Goal: Task Accomplishment & Management: Manage account settings

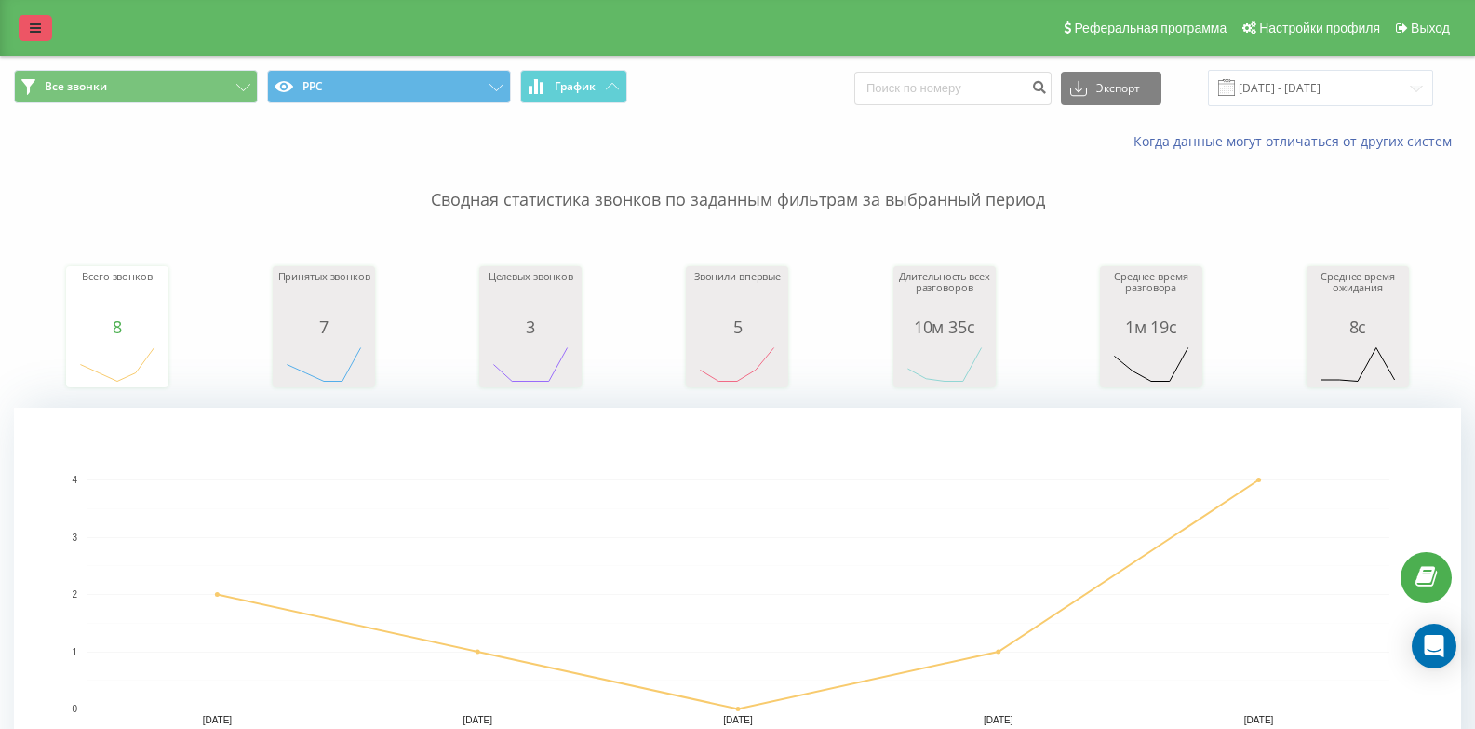
click at [45, 27] on link at bounding box center [36, 28] width 34 height 26
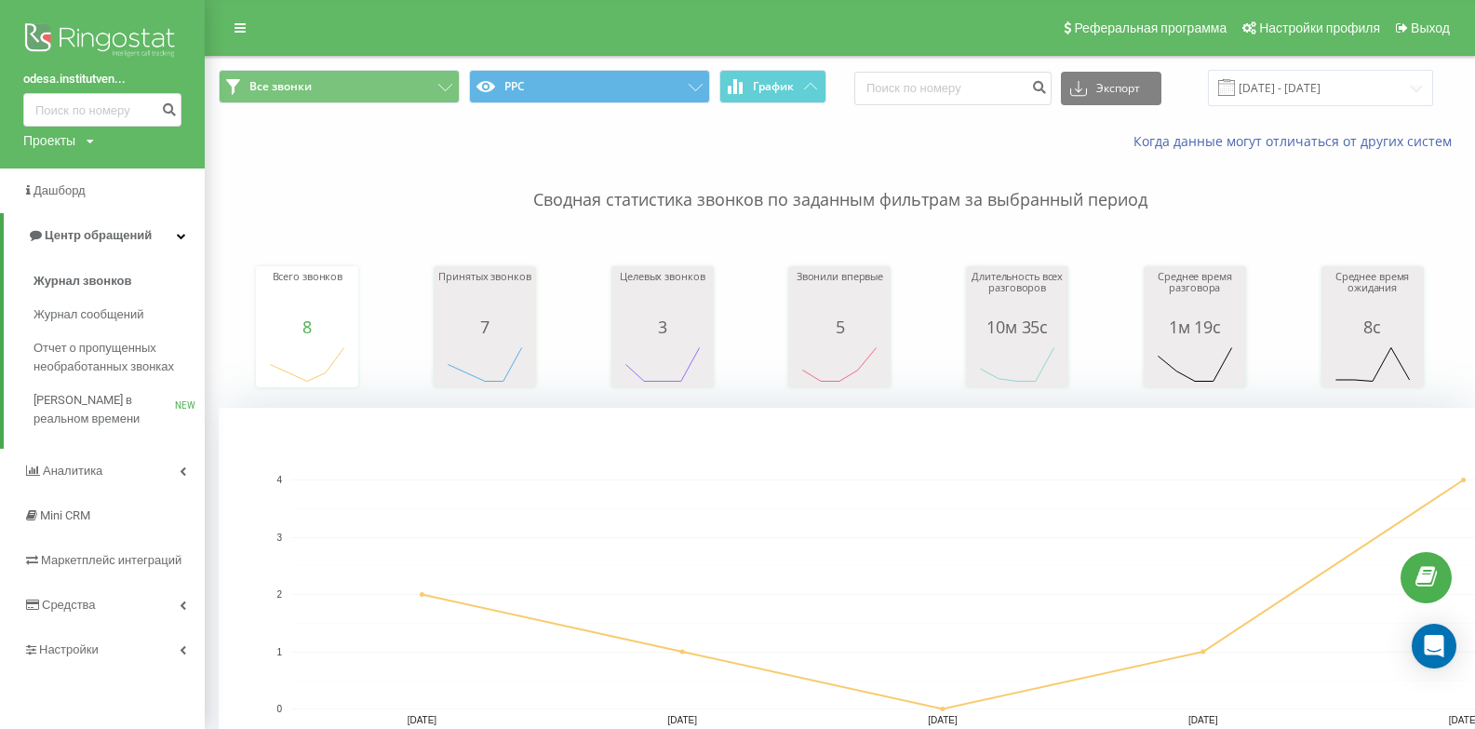
click at [84, 136] on div "Проекты doc.institutven.com.ua kharkov.lazersvit.com odesa.lazersvit.com kiev.i…" at bounding box center [58, 140] width 71 height 19
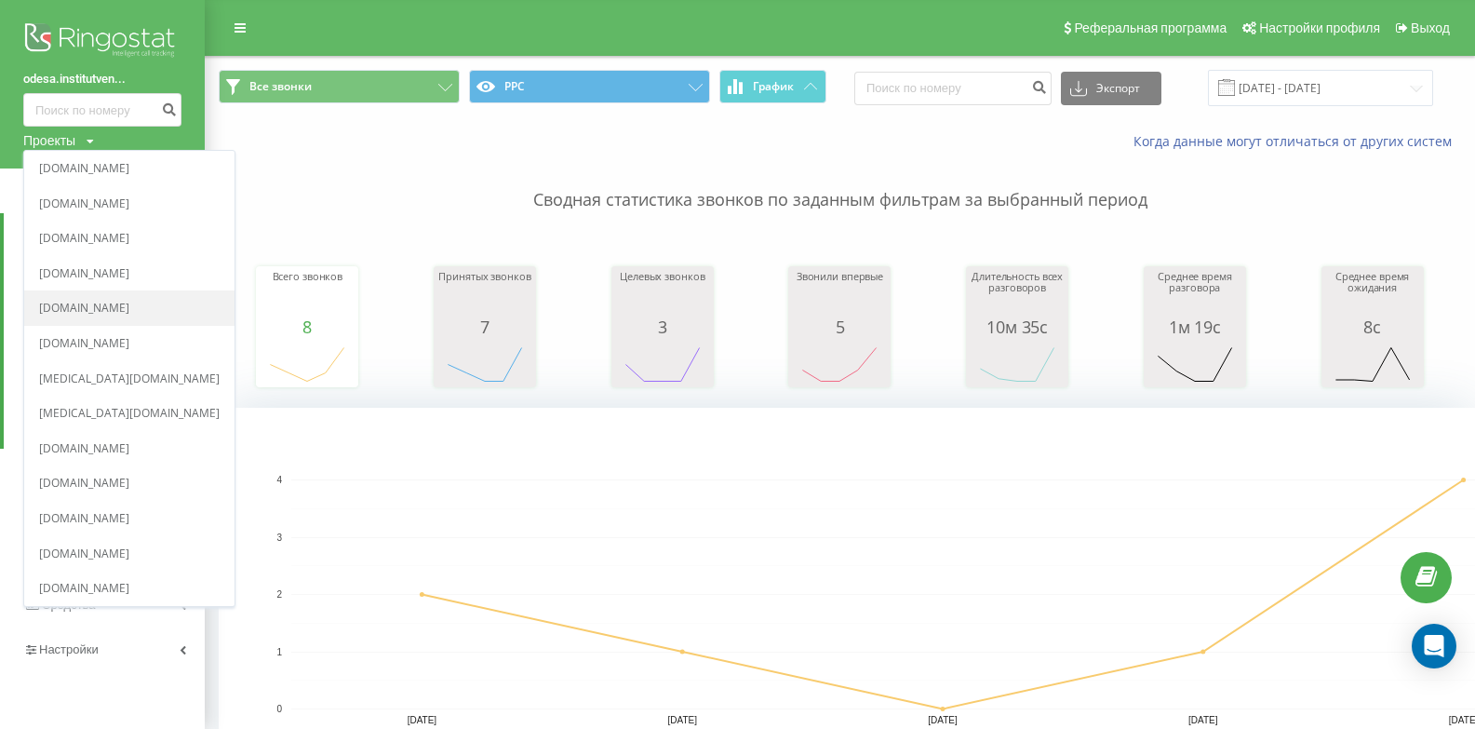
click at [93, 310] on link "[DOMAIN_NAME]" at bounding box center [129, 309] width 181 height 15
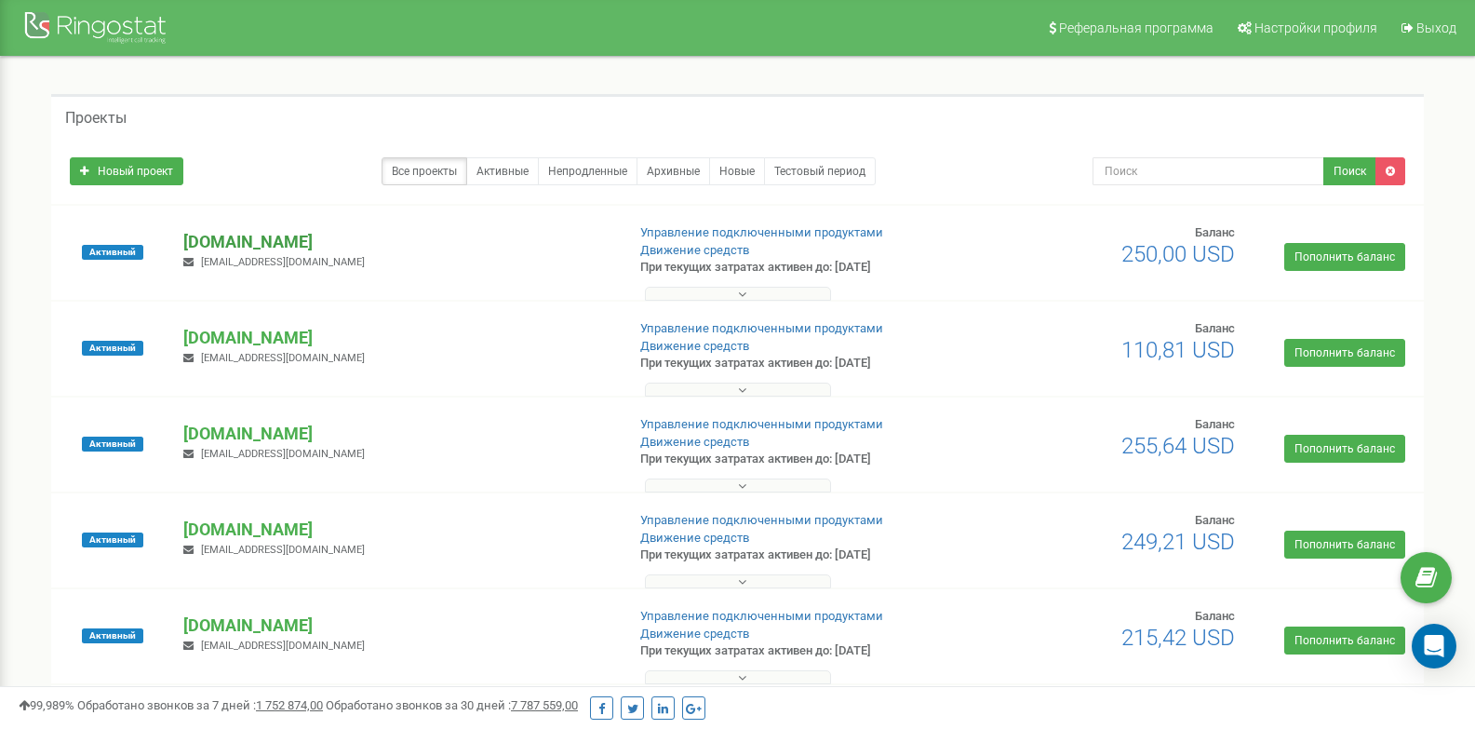
click at [242, 245] on p "[DOMAIN_NAME]" at bounding box center [396, 242] width 426 height 24
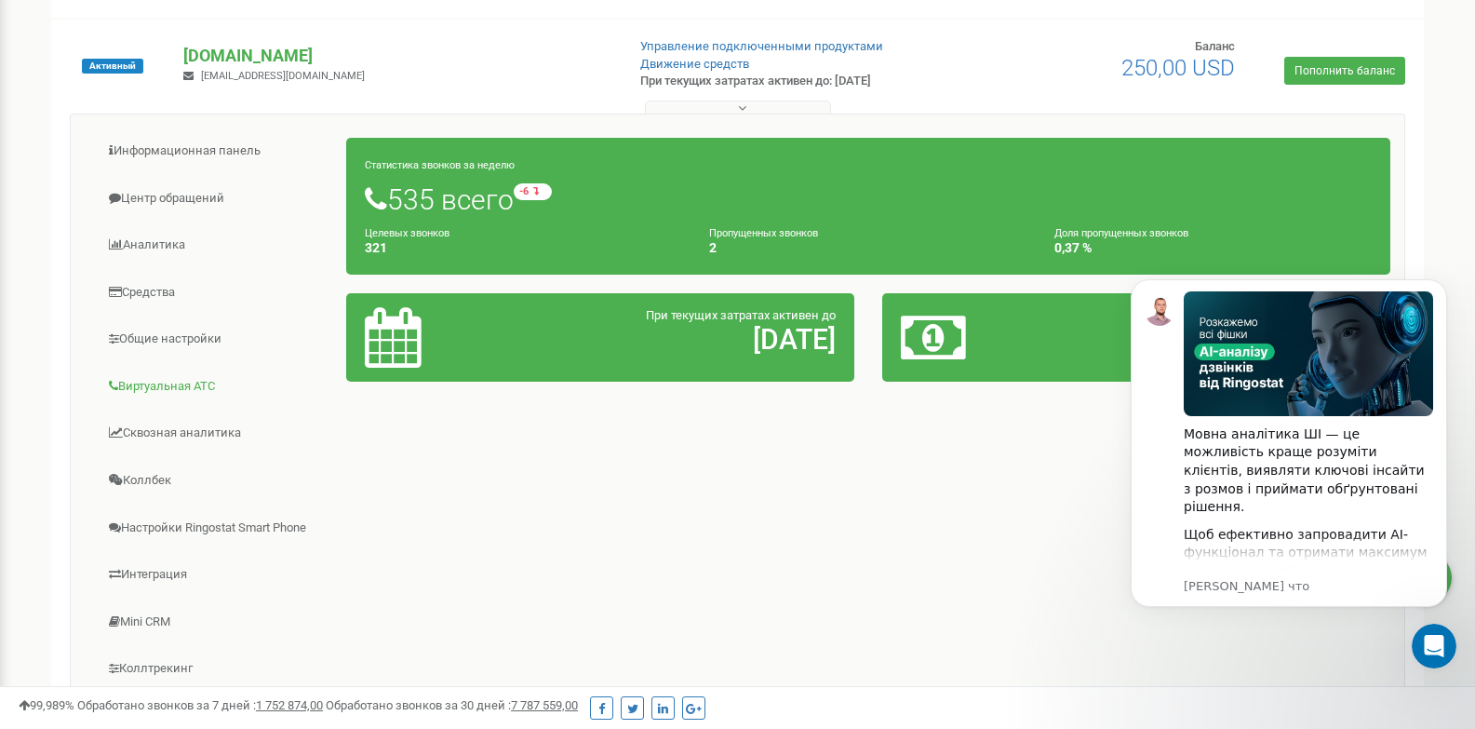
scroll to position [279, 0]
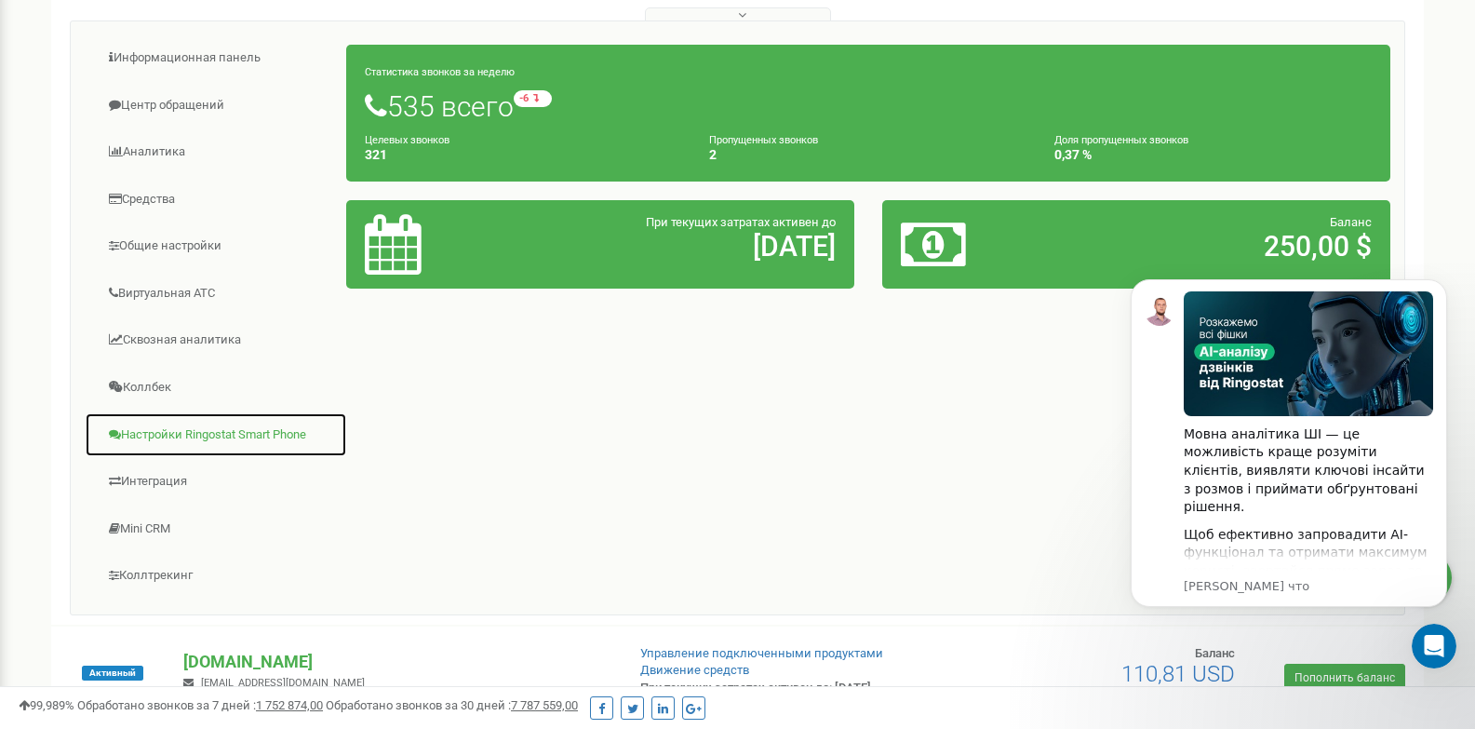
click at [187, 435] on link "Настройки Ringostat Smart Phone" at bounding box center [216, 435] width 262 height 46
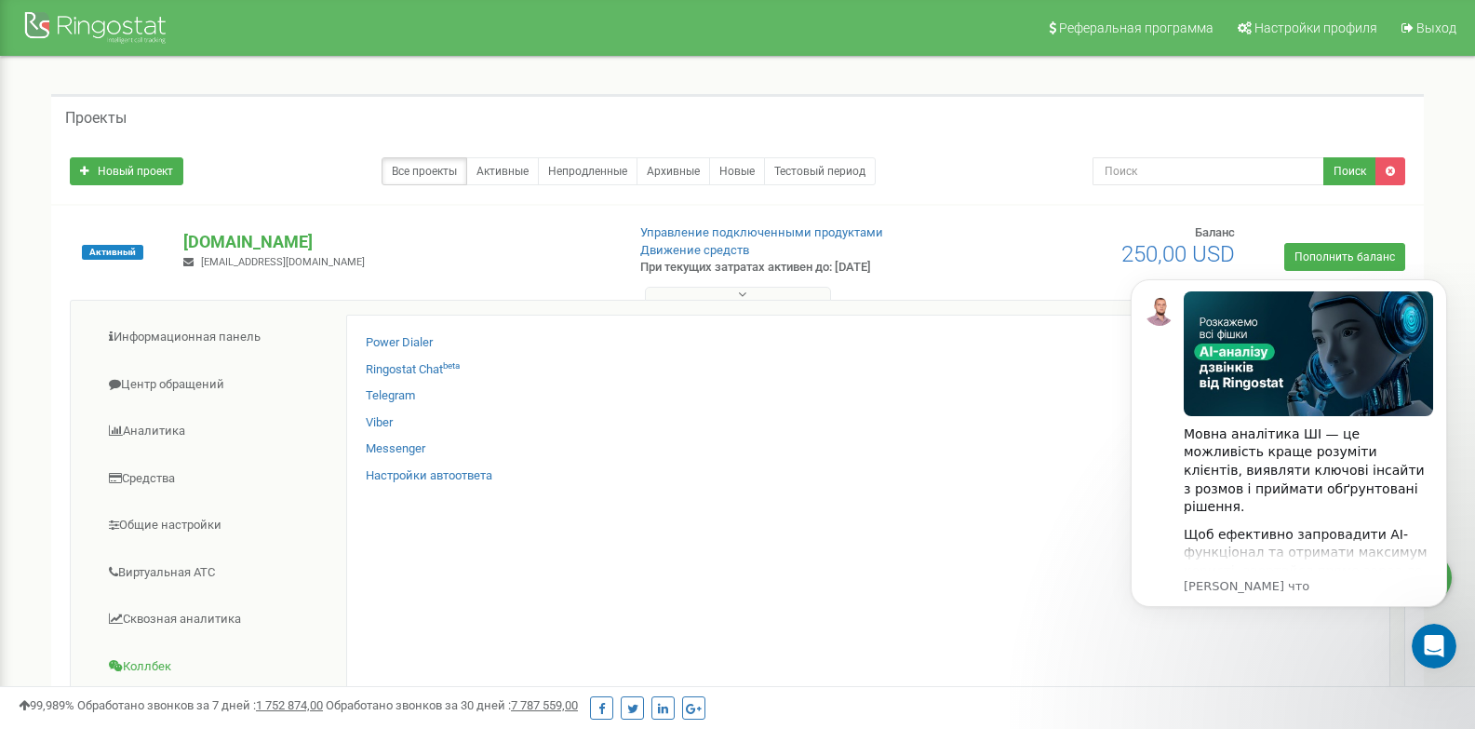
scroll to position [186, 0]
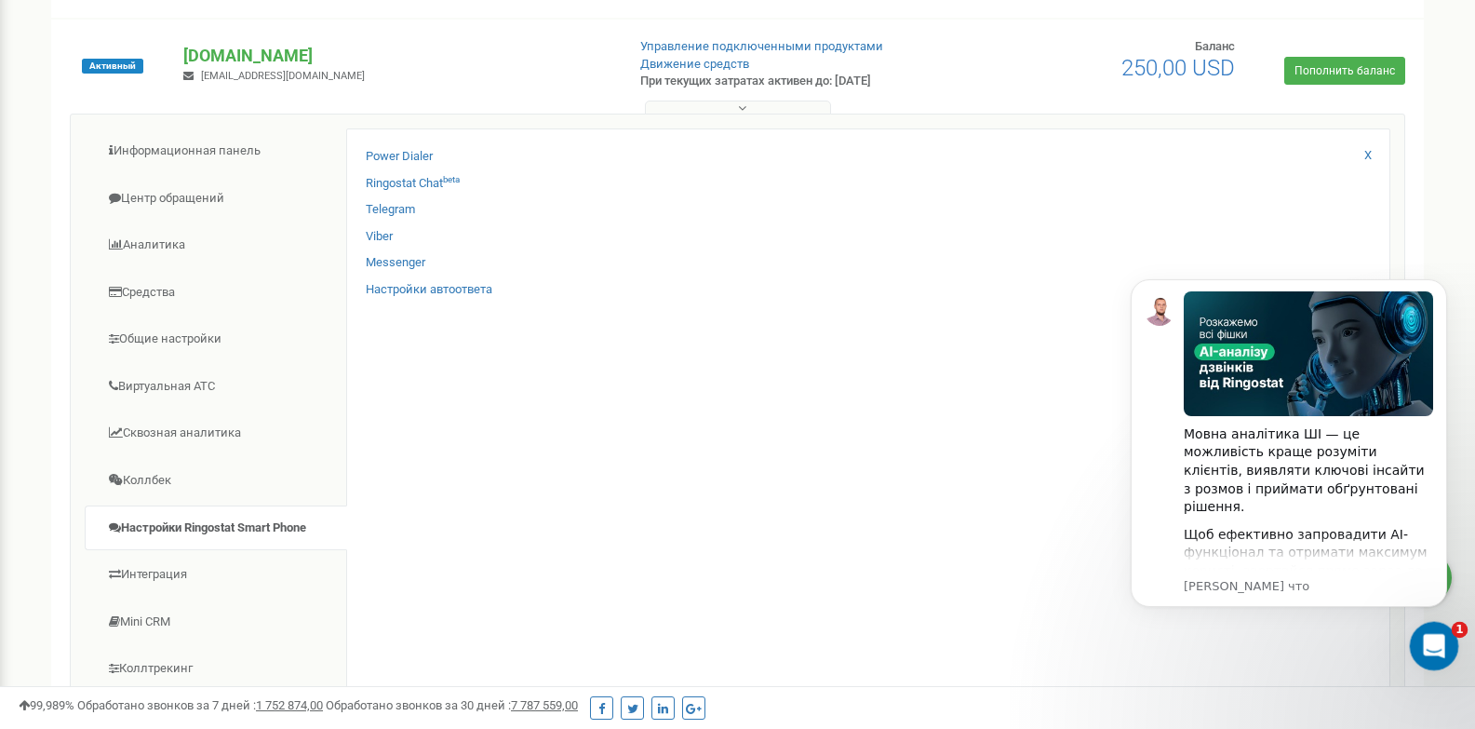
click at [1436, 640] on icon "Открыть службу сообщений Intercom" at bounding box center [1431, 643] width 31 height 31
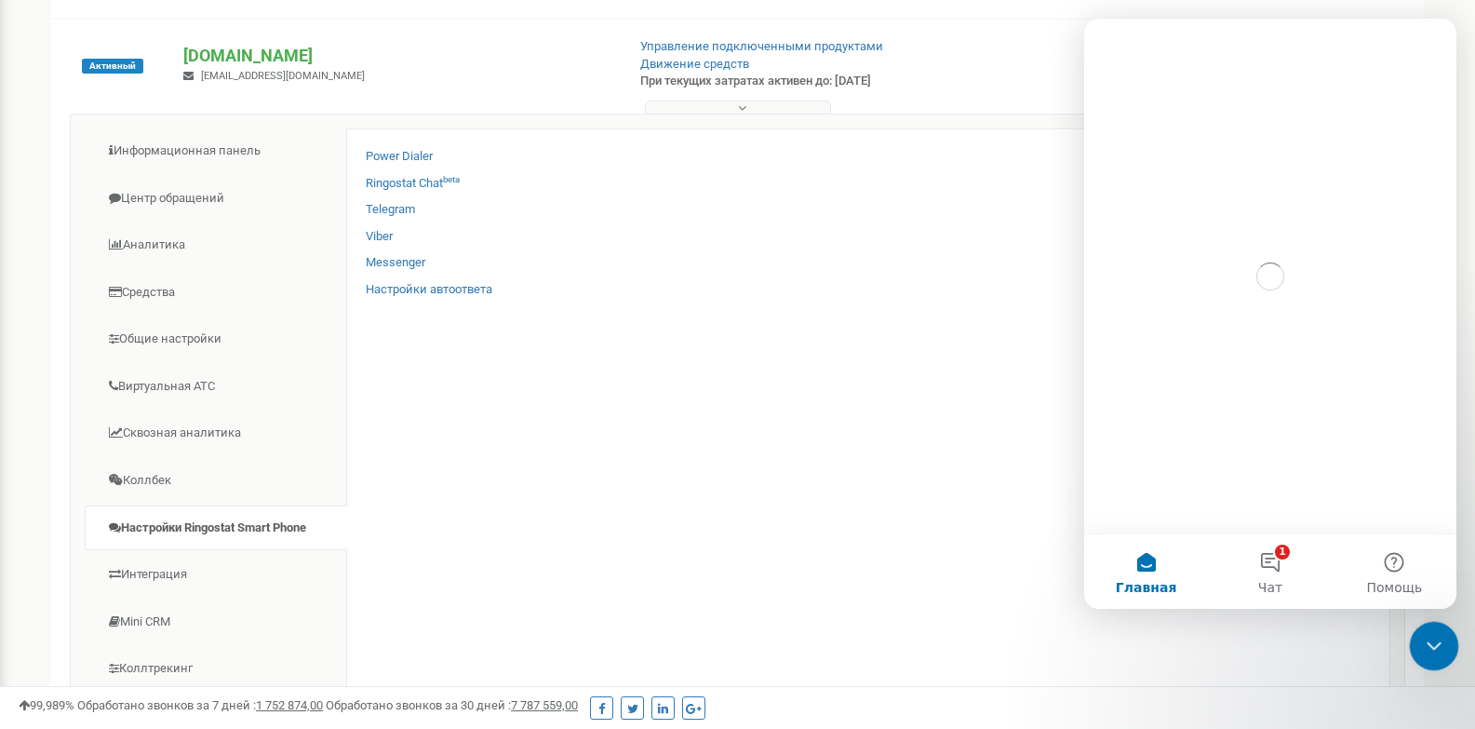
scroll to position [0, 0]
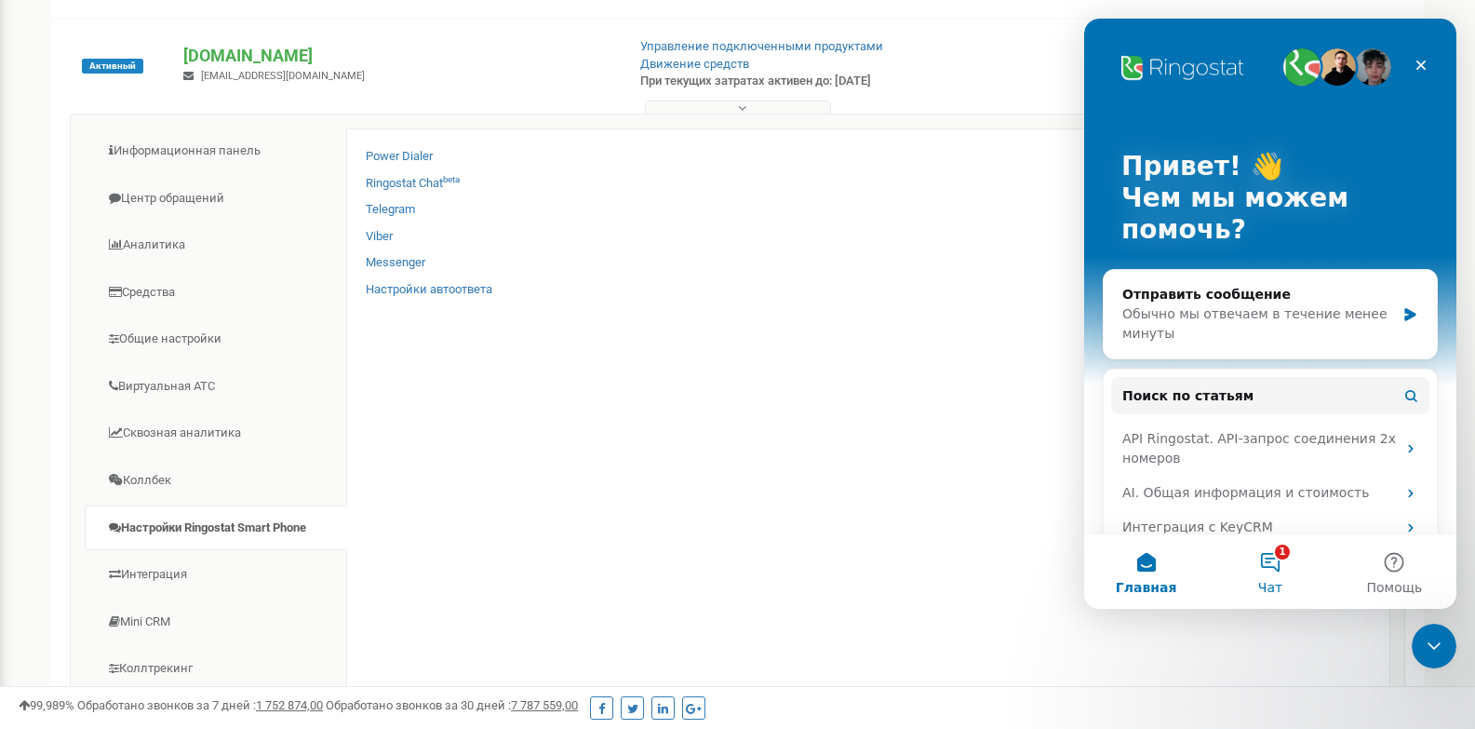
click at [1260, 563] on button "1 Чат" at bounding box center [1270, 571] width 124 height 74
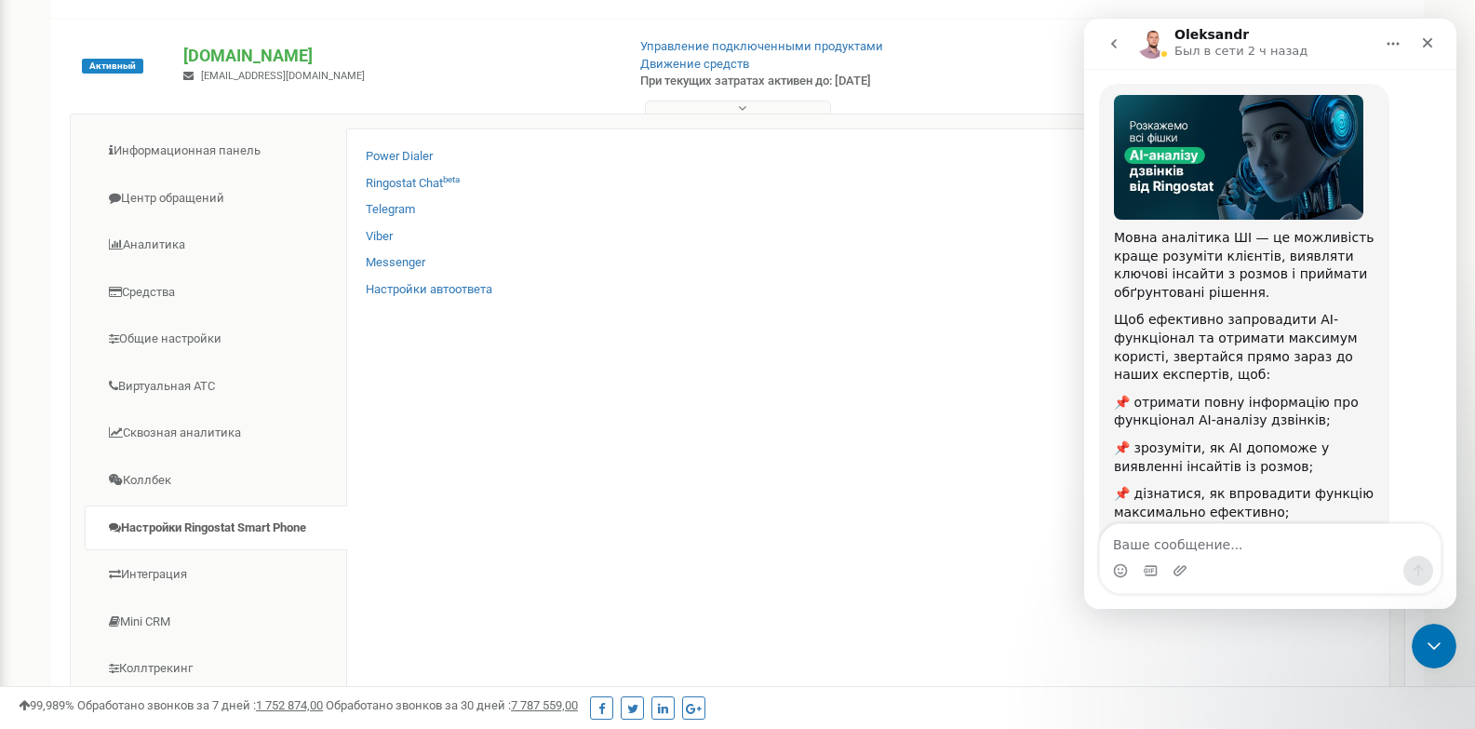
scroll to position [248, 0]
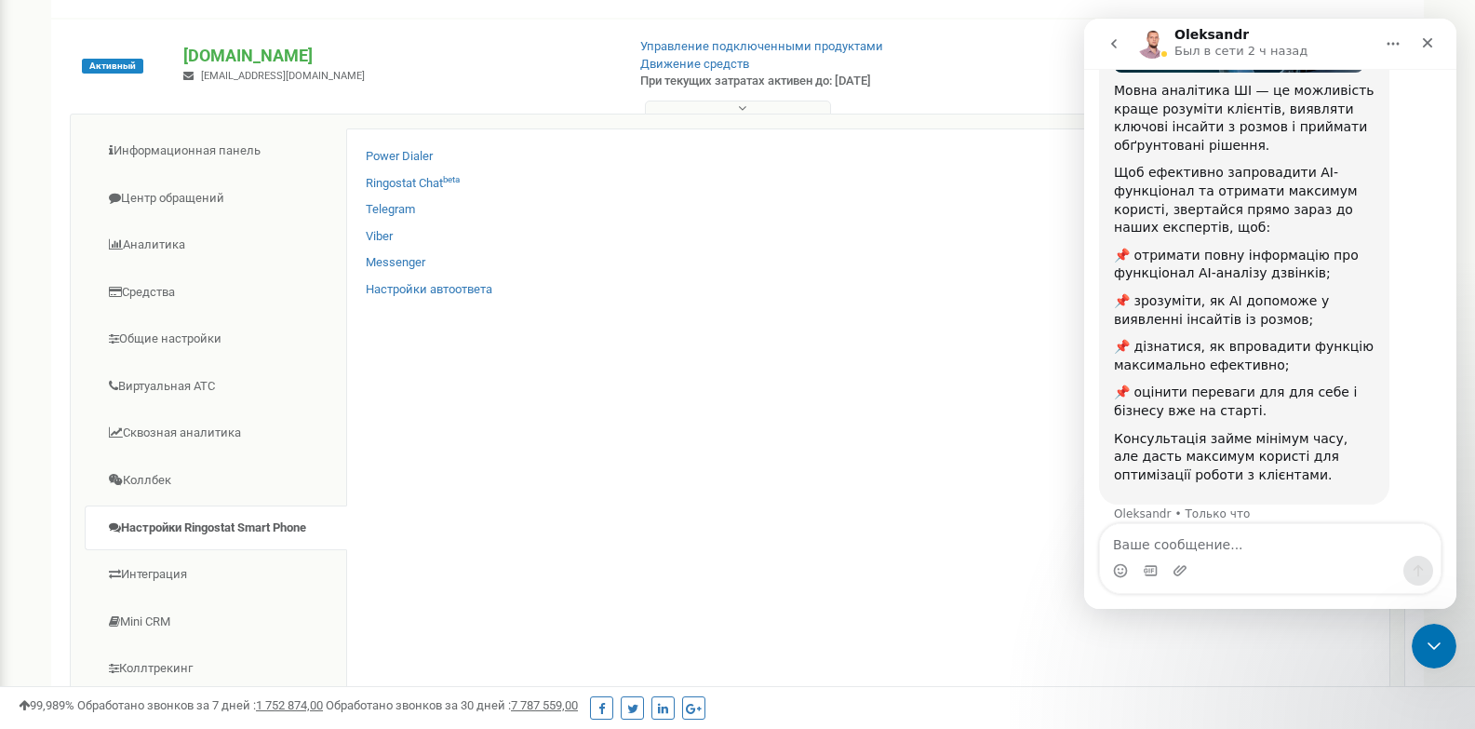
click at [1115, 38] on icon "go back" at bounding box center [1114, 43] width 15 height 15
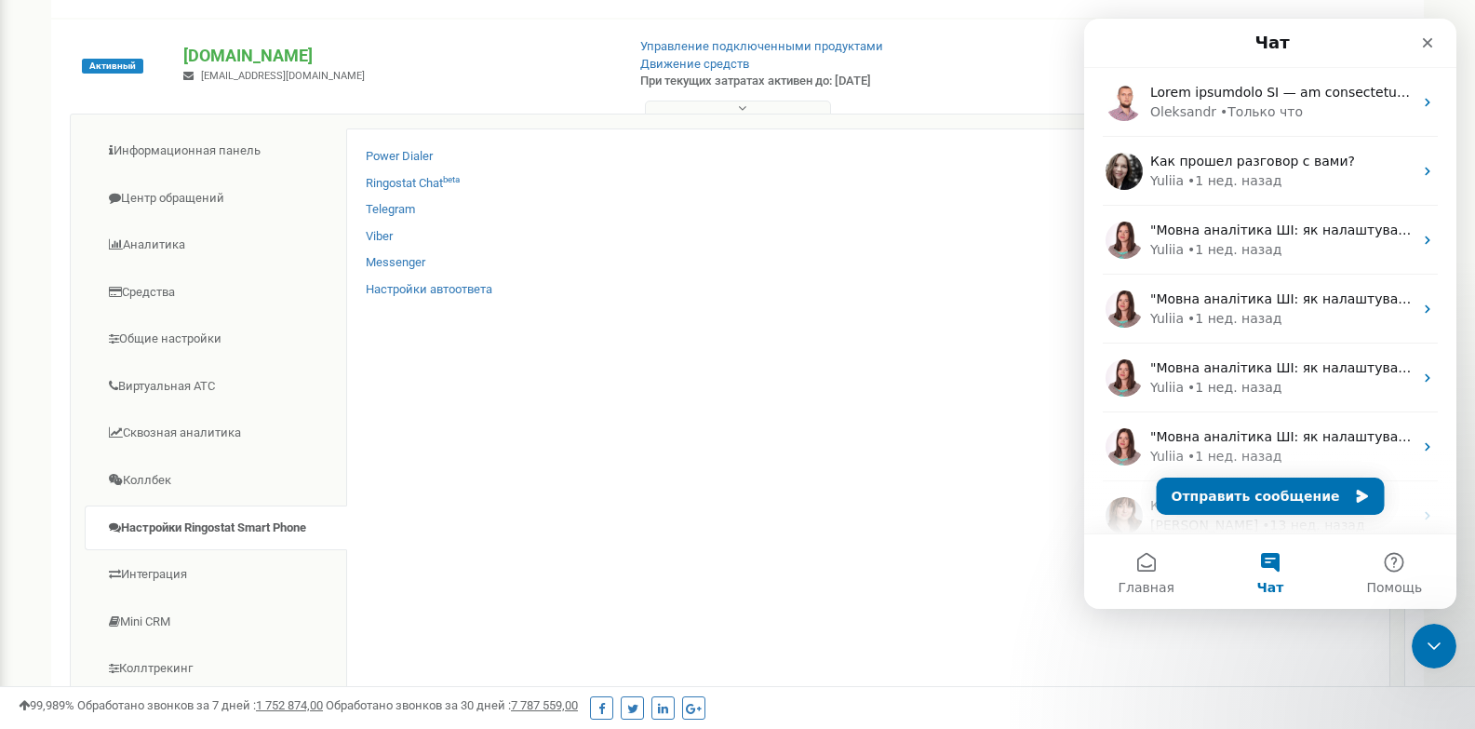
scroll to position [0, 0]
click at [1247, 499] on button "Отправить сообщение" at bounding box center [1271, 495] width 228 height 37
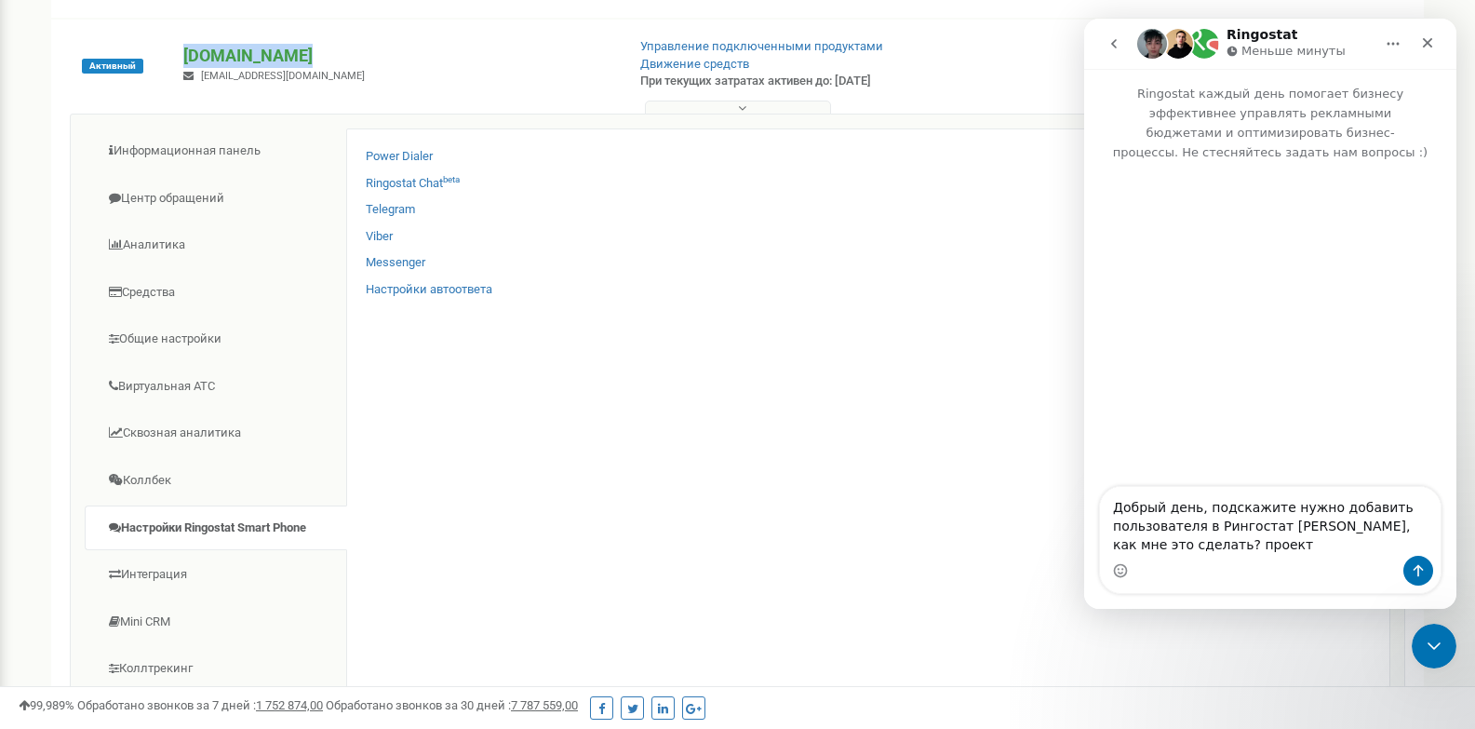
drag, startPoint x: 169, startPoint y: 53, endPoint x: 299, endPoint y: 57, distance: 129.4
click at [299, 57] on div "lazersvit.com marishka.havracheva@gmail.com" at bounding box center [396, 64] width 454 height 41
copy p "[DOMAIN_NAME]"
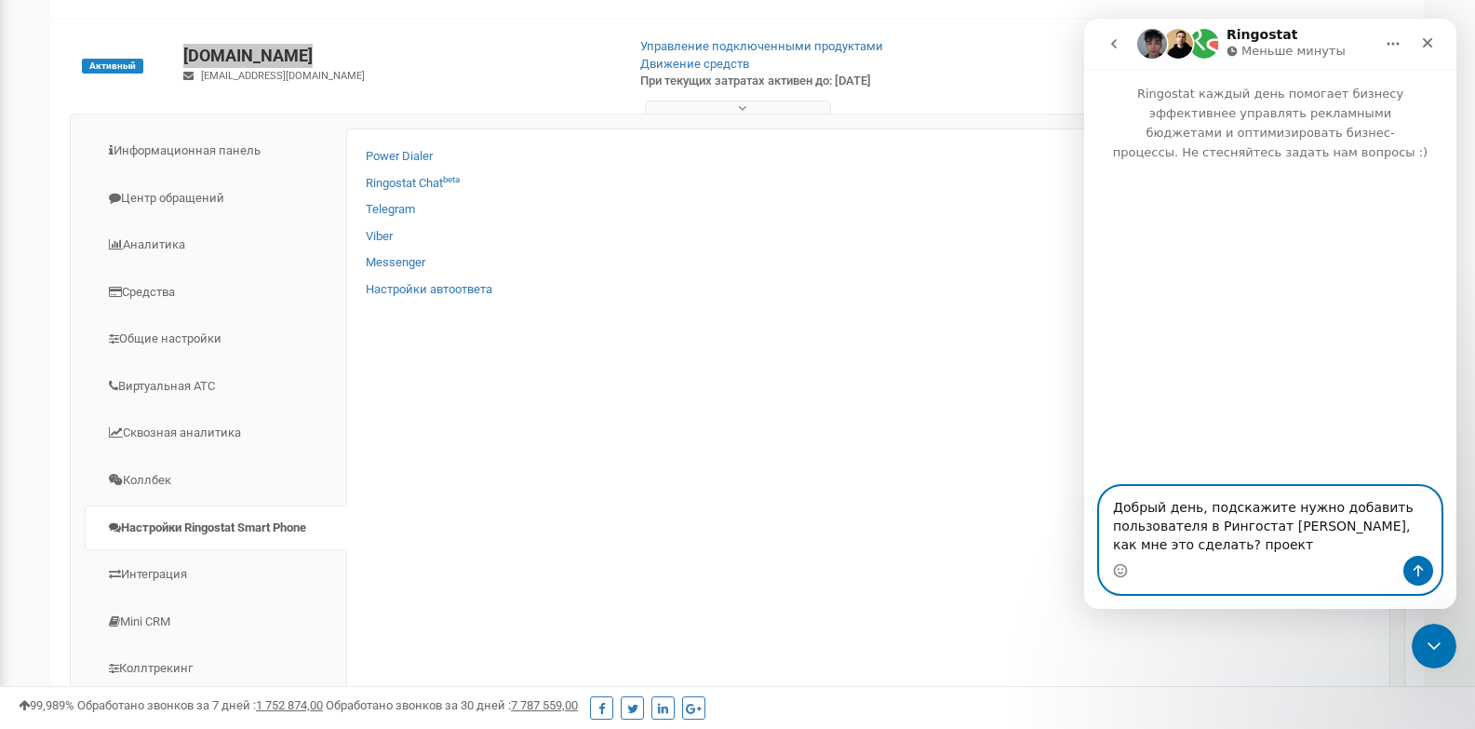
click at [1265, 552] on textarea "Добрый день, подскажите нужно добавить пользователя в Рингостат Смартфон, как м…" at bounding box center [1270, 521] width 341 height 69
paste textarea "[DOMAIN_NAME]"
type textarea "Добрый день, подскажите нужно добавить пользователя в Рингостат [PERSON_NAME], …"
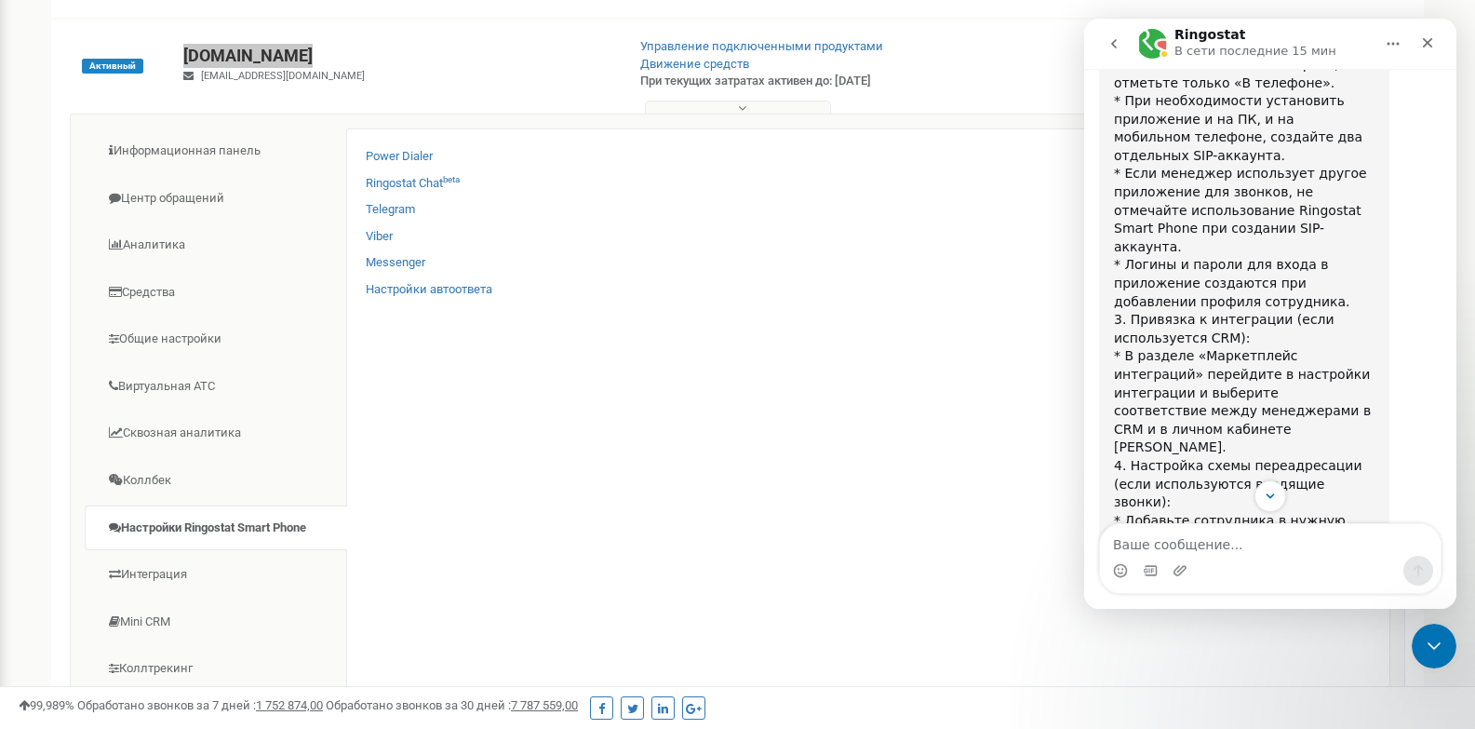
scroll to position [1518, 0]
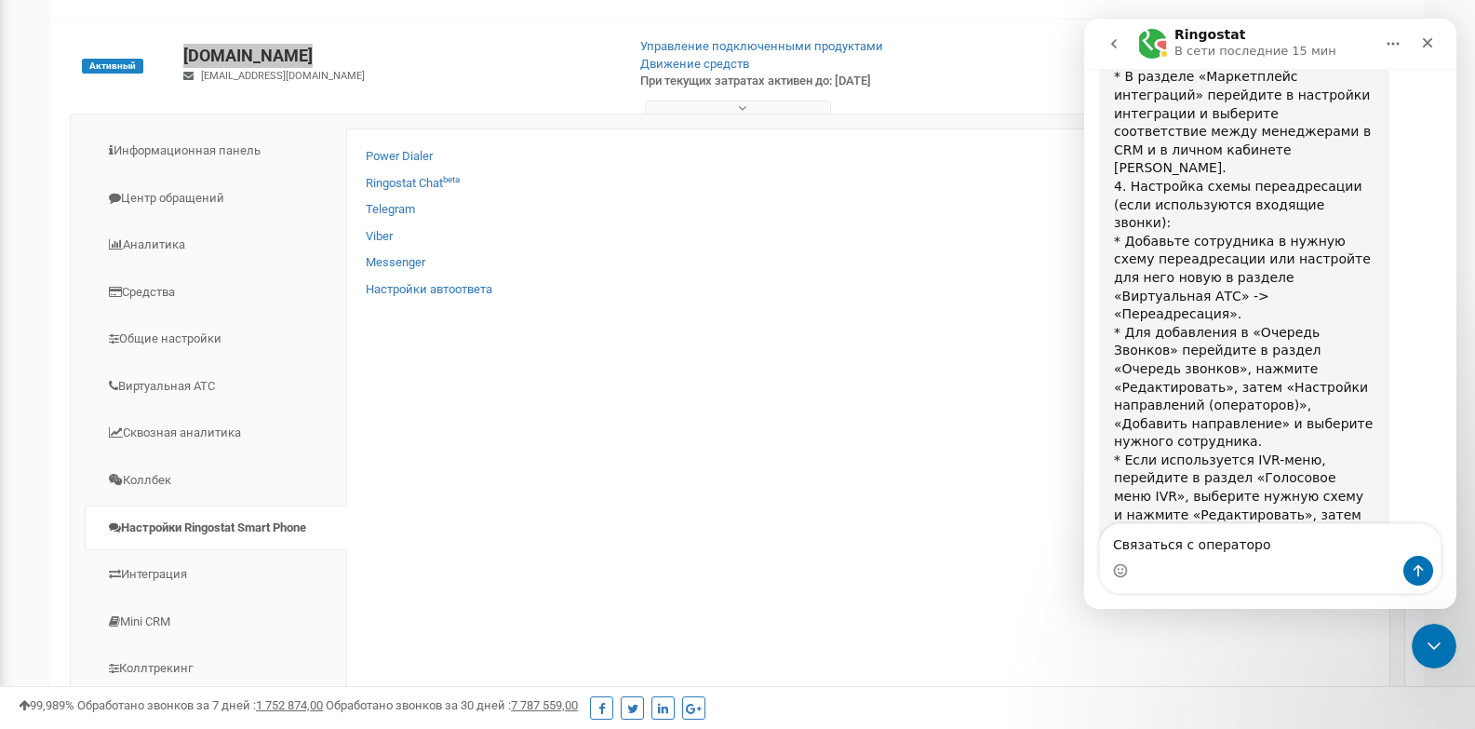
type textarea "Связаться с оператором"
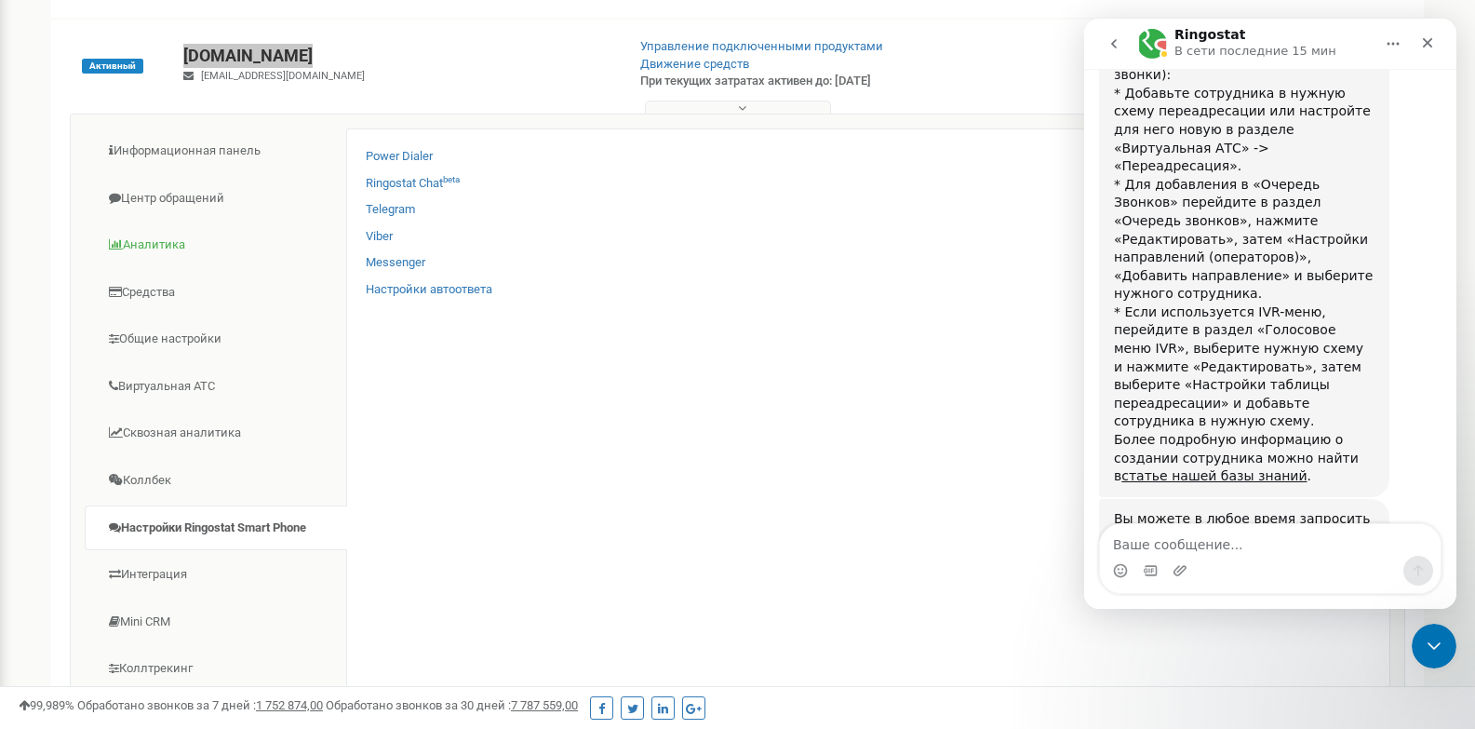
scroll to position [279, 0]
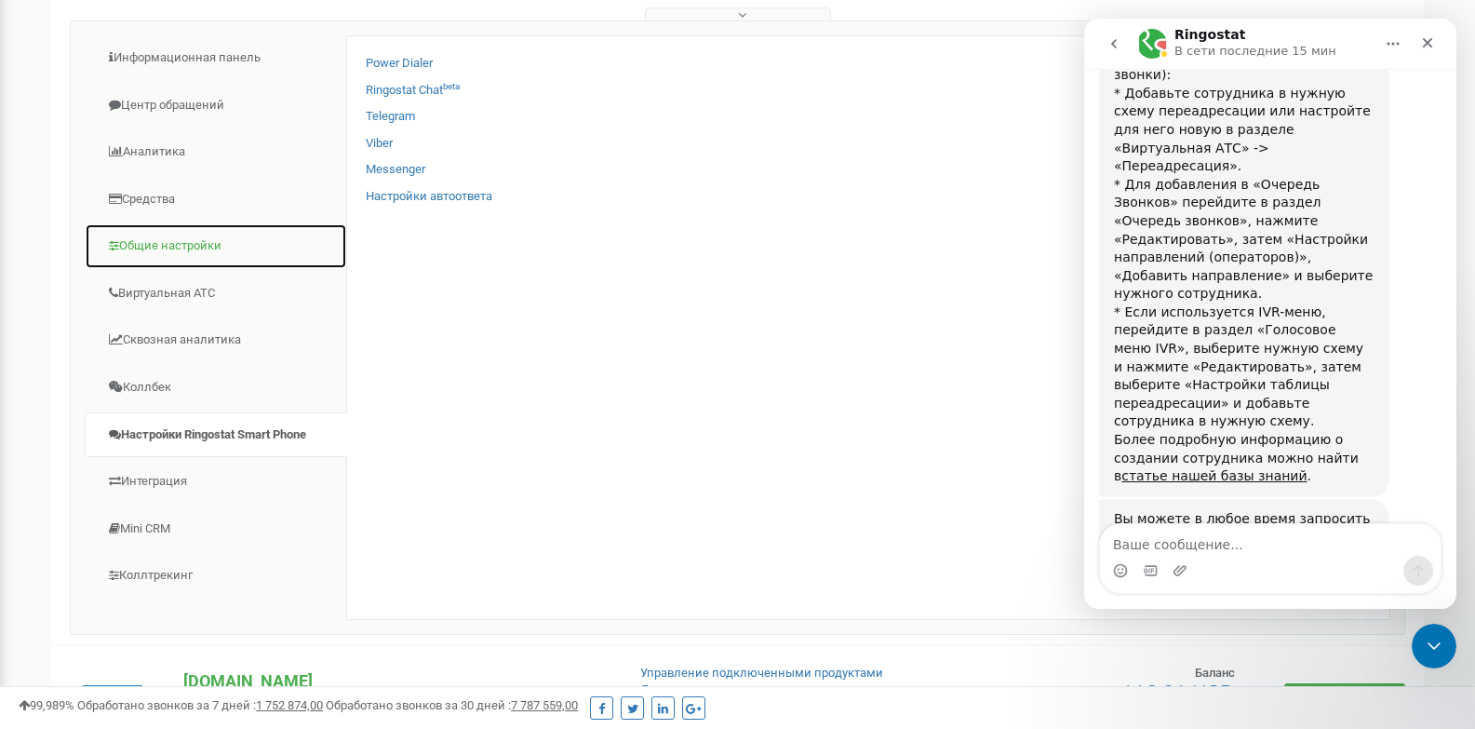
click at [183, 250] on link "Общие настройки" at bounding box center [216, 246] width 262 height 46
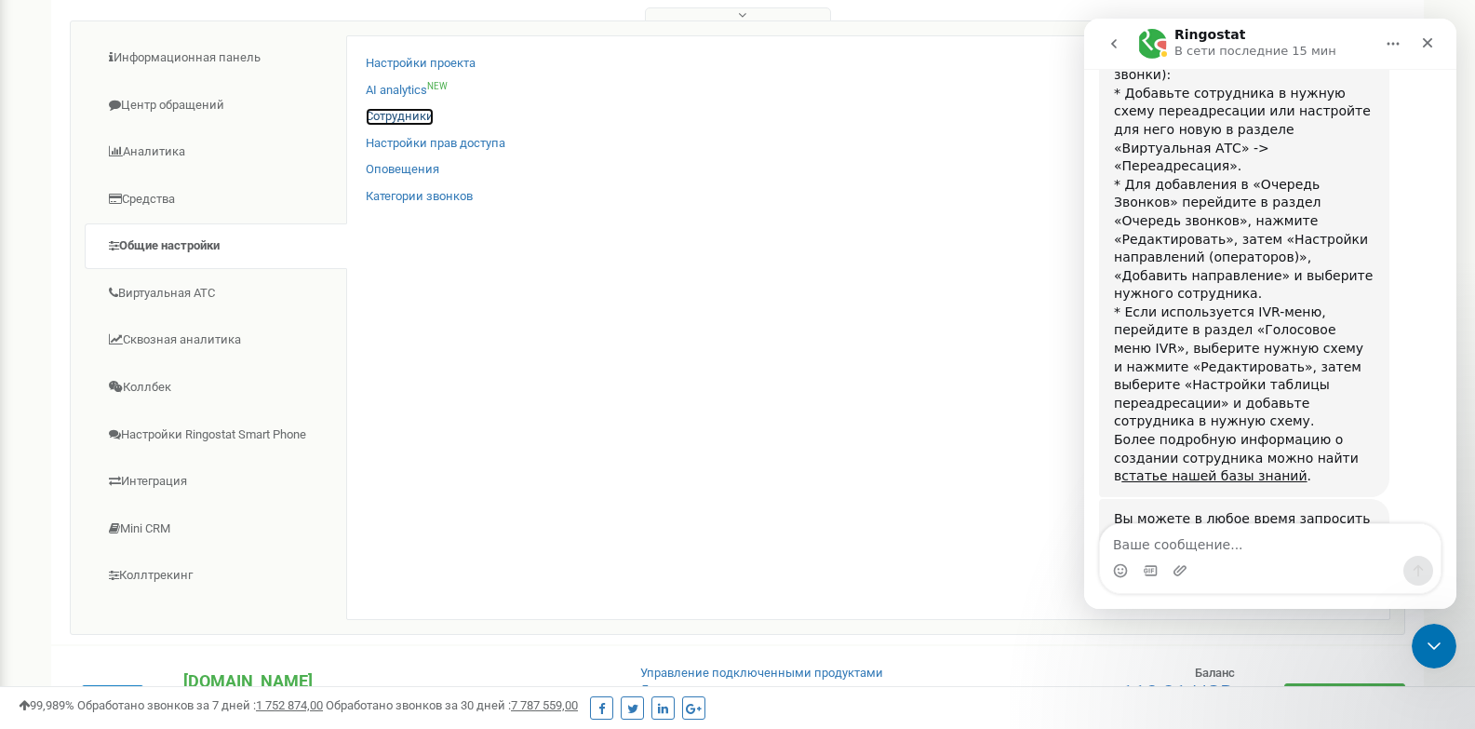
click at [409, 114] on link "Сотрудники" at bounding box center [400, 117] width 68 height 18
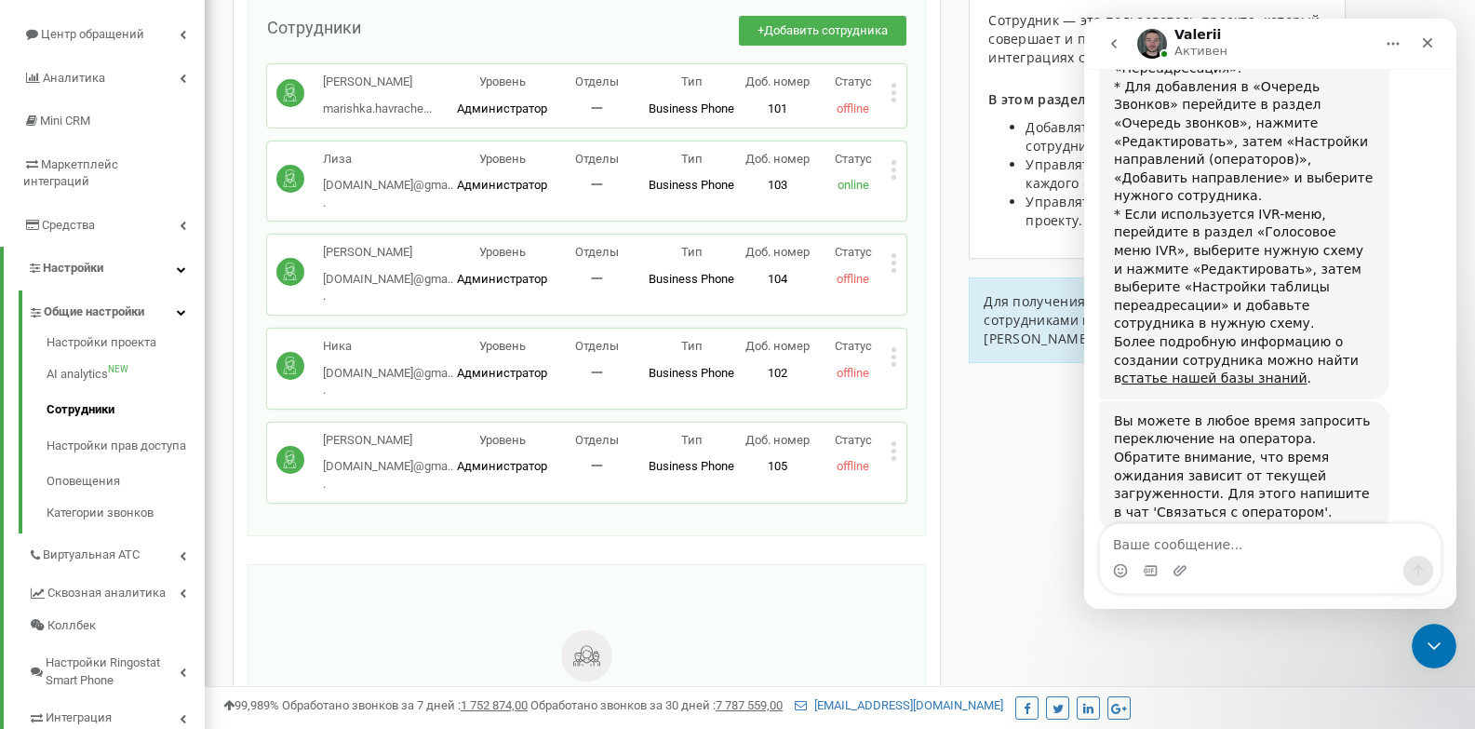
scroll to position [93, 0]
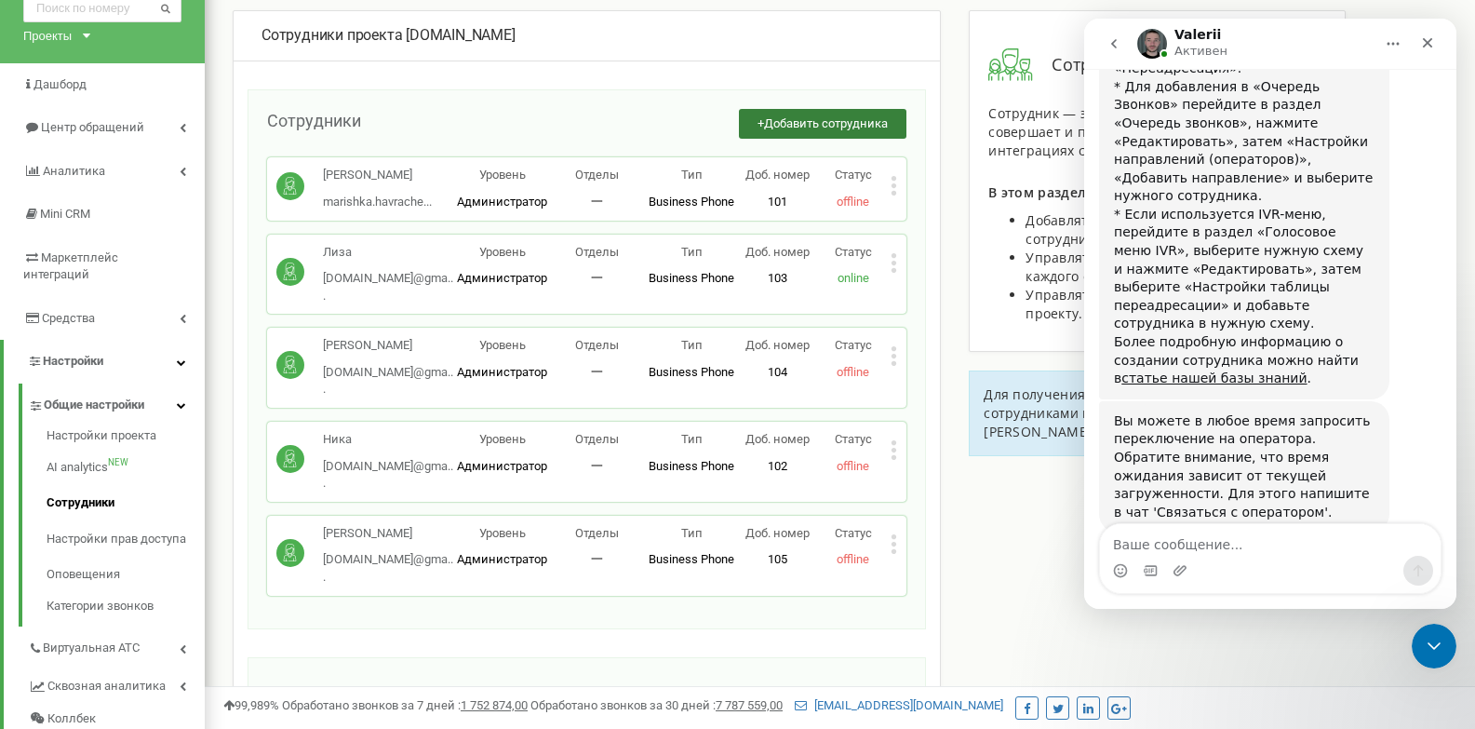
click at [775, 132] on button "+ Добавить сотрудника" at bounding box center [823, 124] width 168 height 31
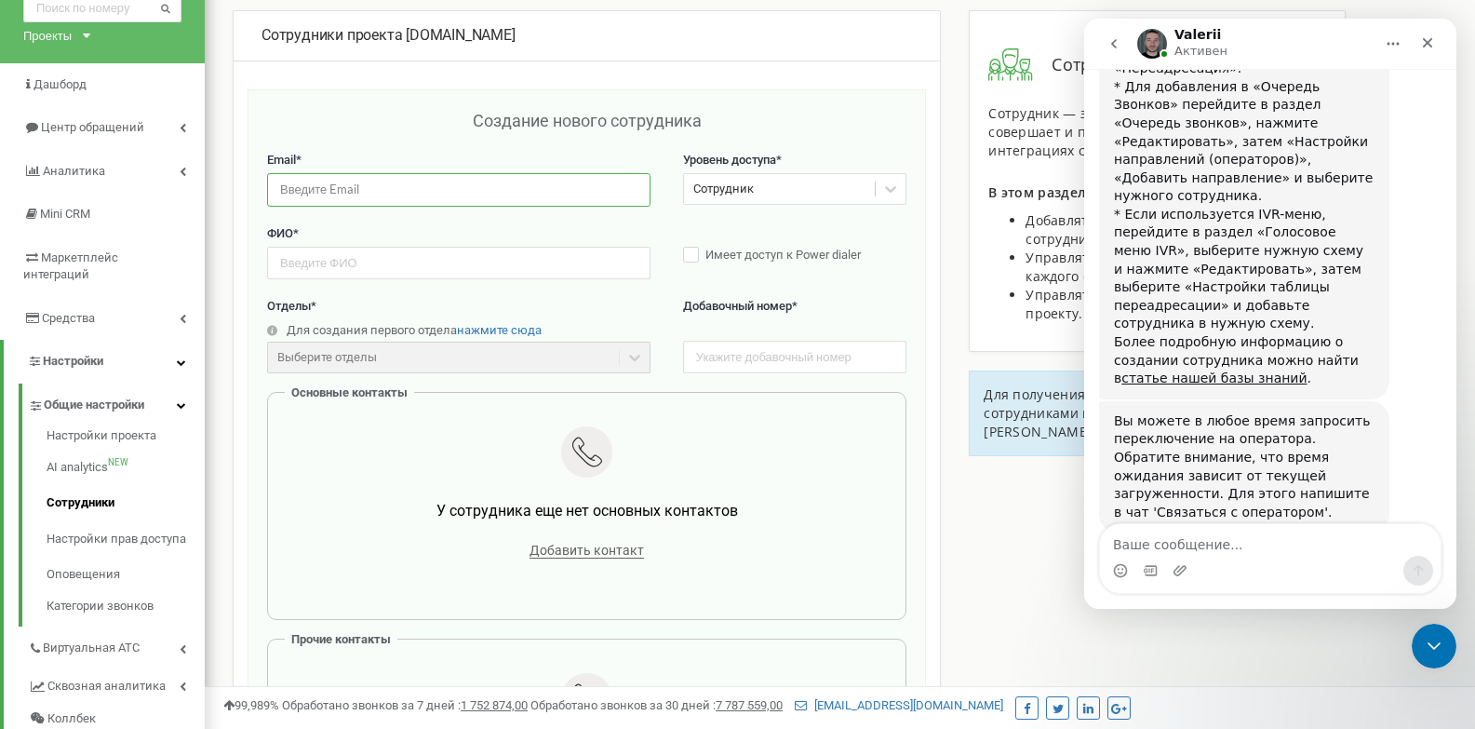
click at [554, 197] on input "email" at bounding box center [458, 189] width 383 height 33
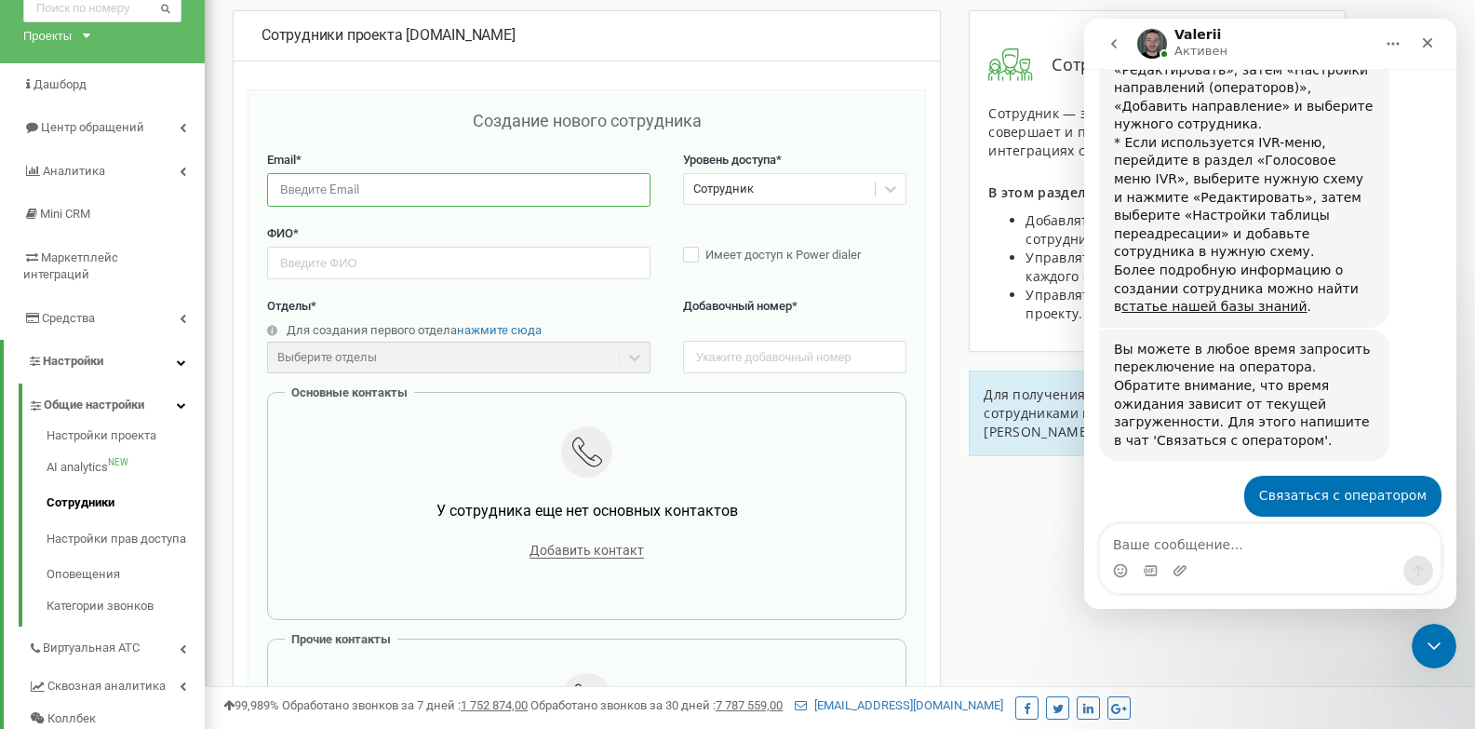
click at [511, 191] on input "email" at bounding box center [458, 189] width 383 height 33
paste input "Lazersvit5.cc@gmail.com"
click at [285, 191] on input "Lazersvit5.cc@gmail.com" at bounding box center [458, 189] width 383 height 33
type input "lazersvit5.cc@gmail.com"
click at [378, 263] on input "text" at bounding box center [458, 263] width 383 height 33
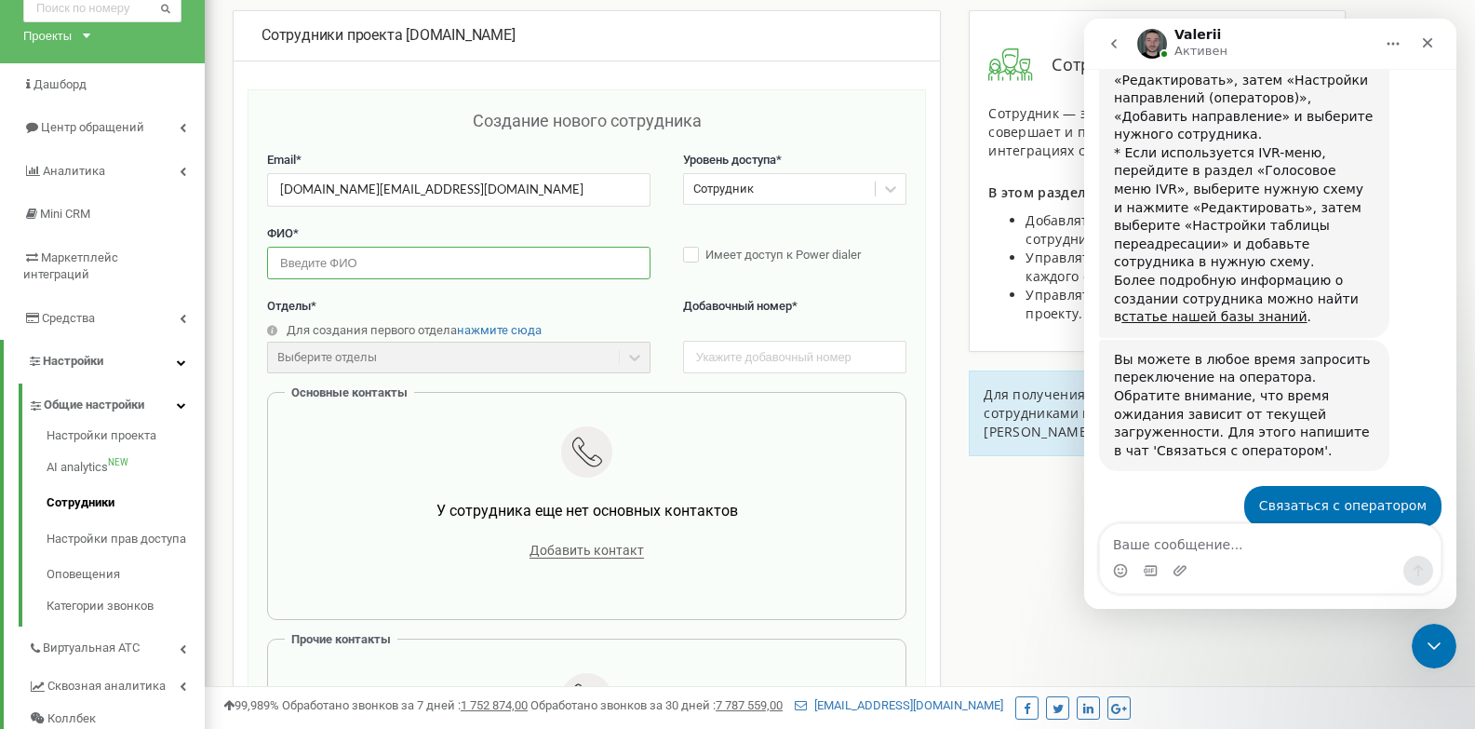
scroll to position [1825, 0]
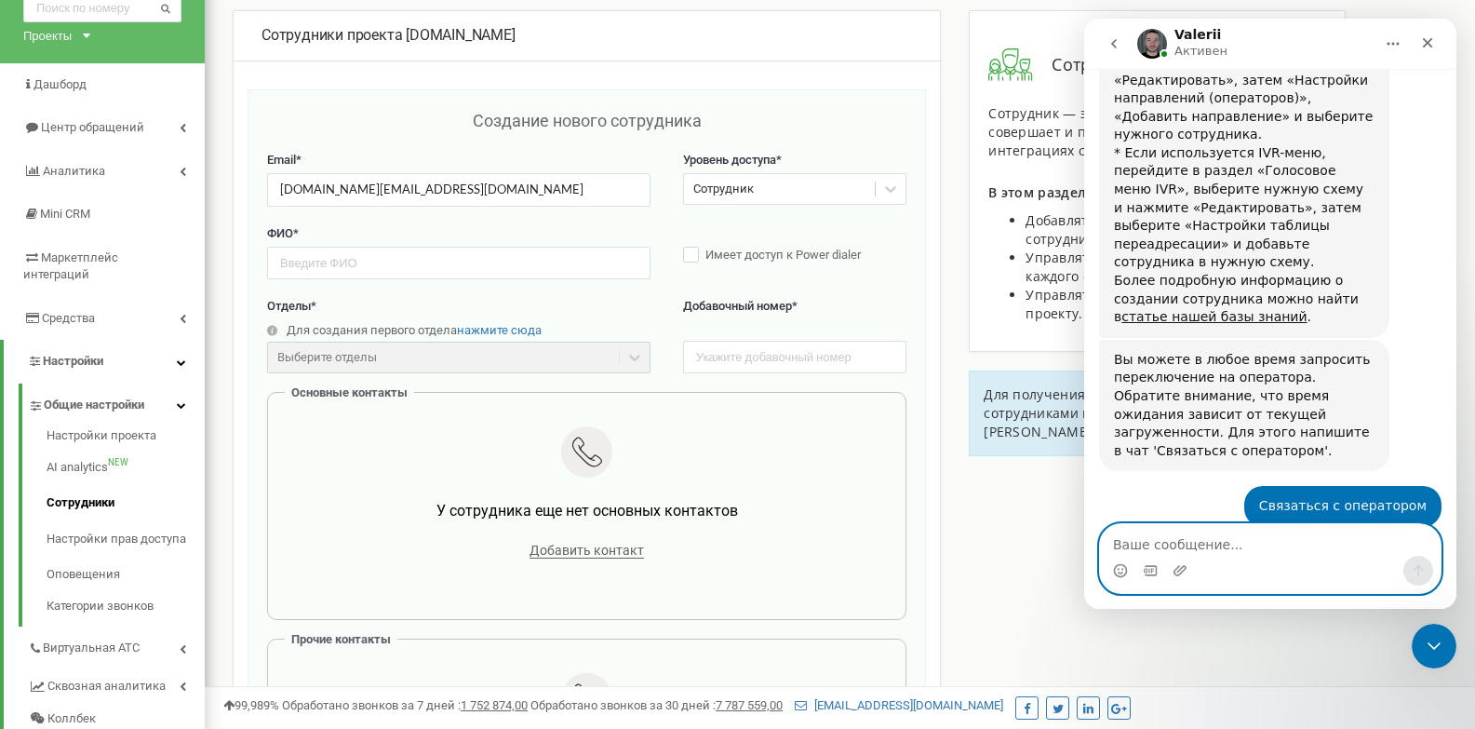
click at [1210, 534] on textarea "Ваше сообщение..." at bounding box center [1270, 540] width 341 height 32
type textarea "v"
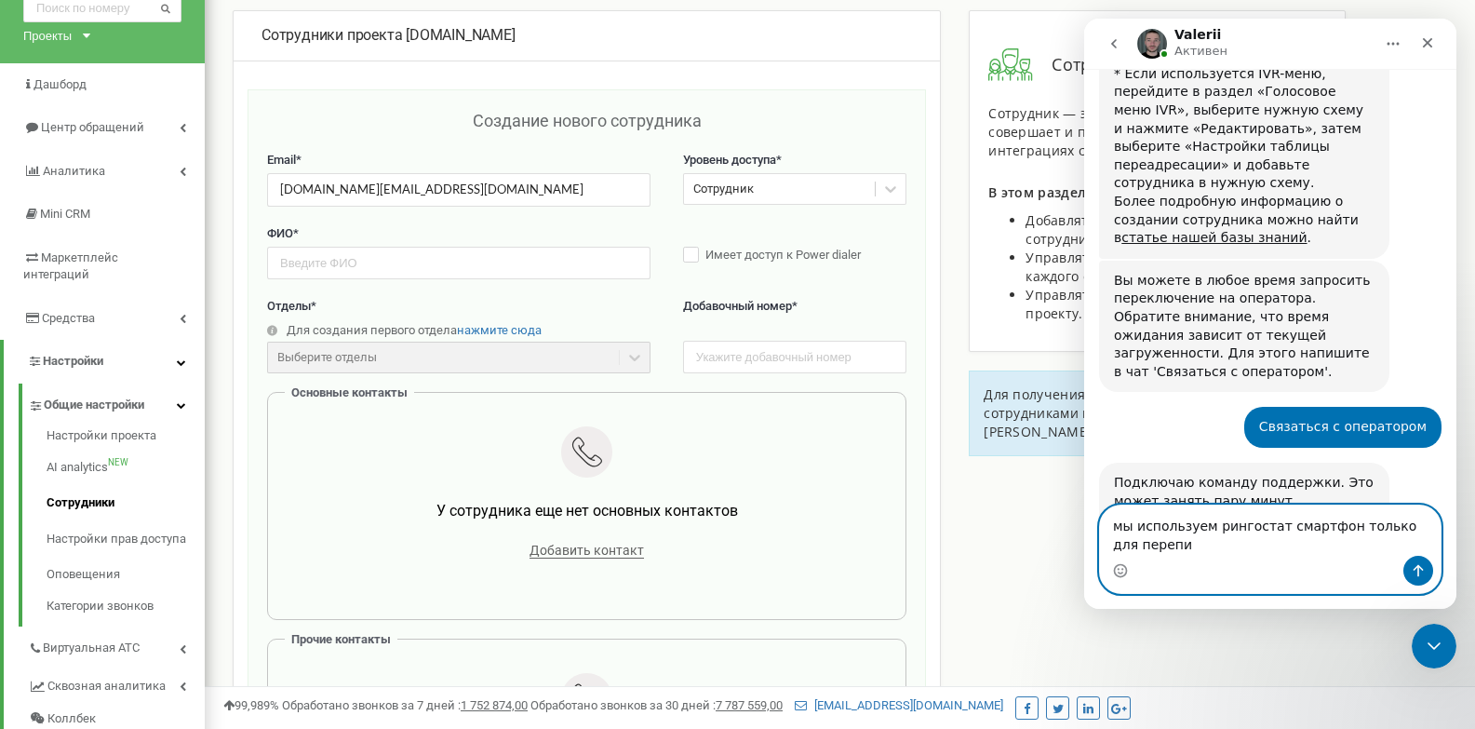
scroll to position [1923, 0]
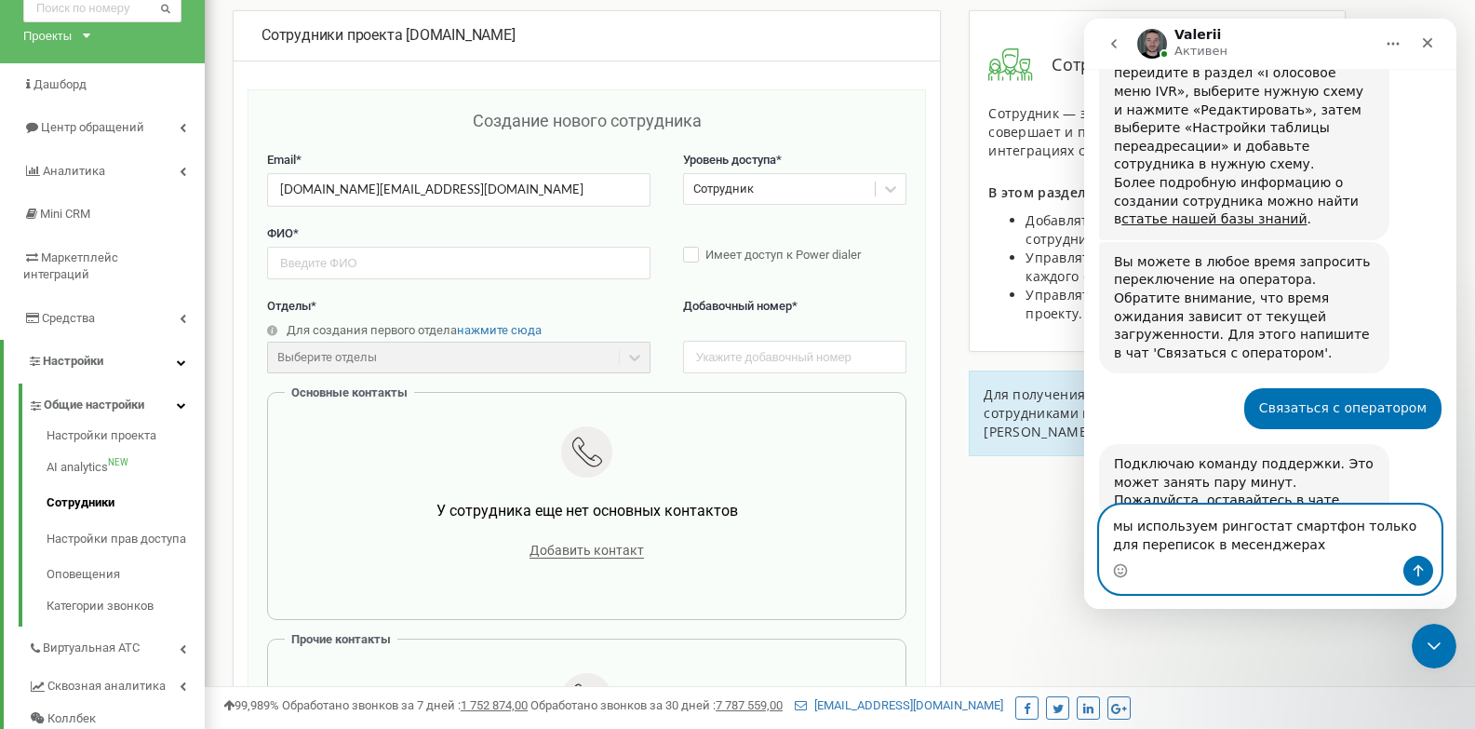
click at [1209, 542] on textarea "мы используем рингостат смартфон только для переписок в месенджерах" at bounding box center [1270, 530] width 341 height 50
click at [1337, 552] on textarea "мы используем рингостат смартфон только для переписок в мессенджерах" at bounding box center [1270, 530] width 341 height 50
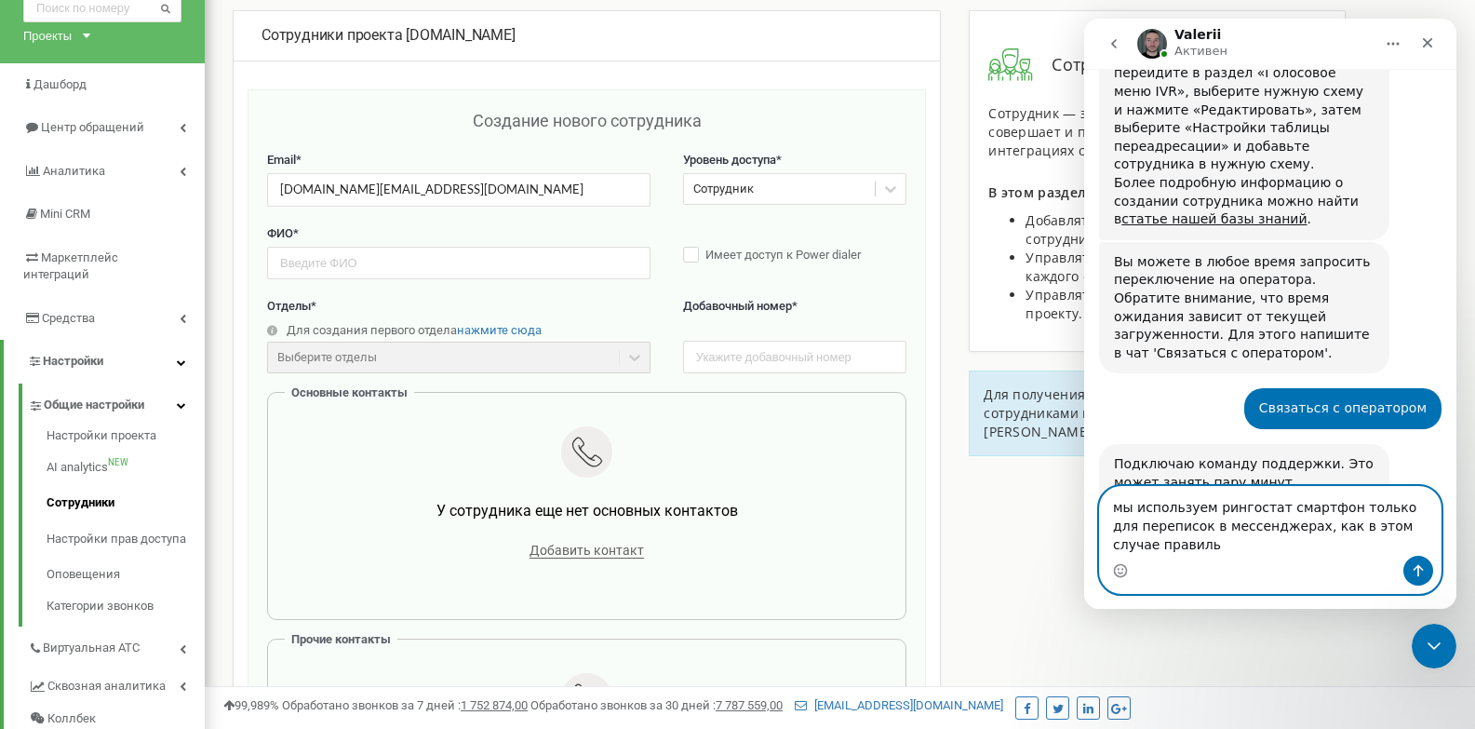
scroll to position [1941, 0]
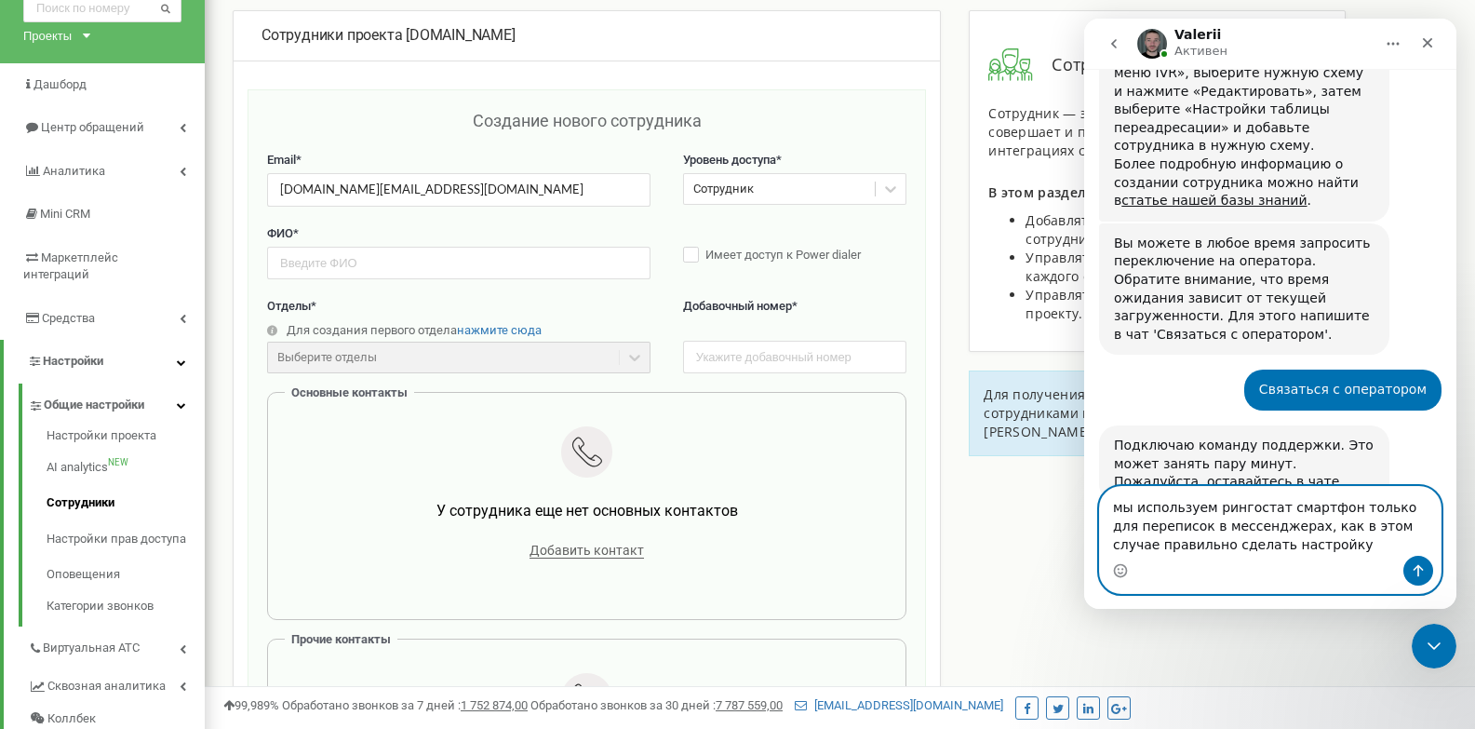
type textarea "мы используем рингостат смартфон только для переписок в мессенджерах, как в это…"
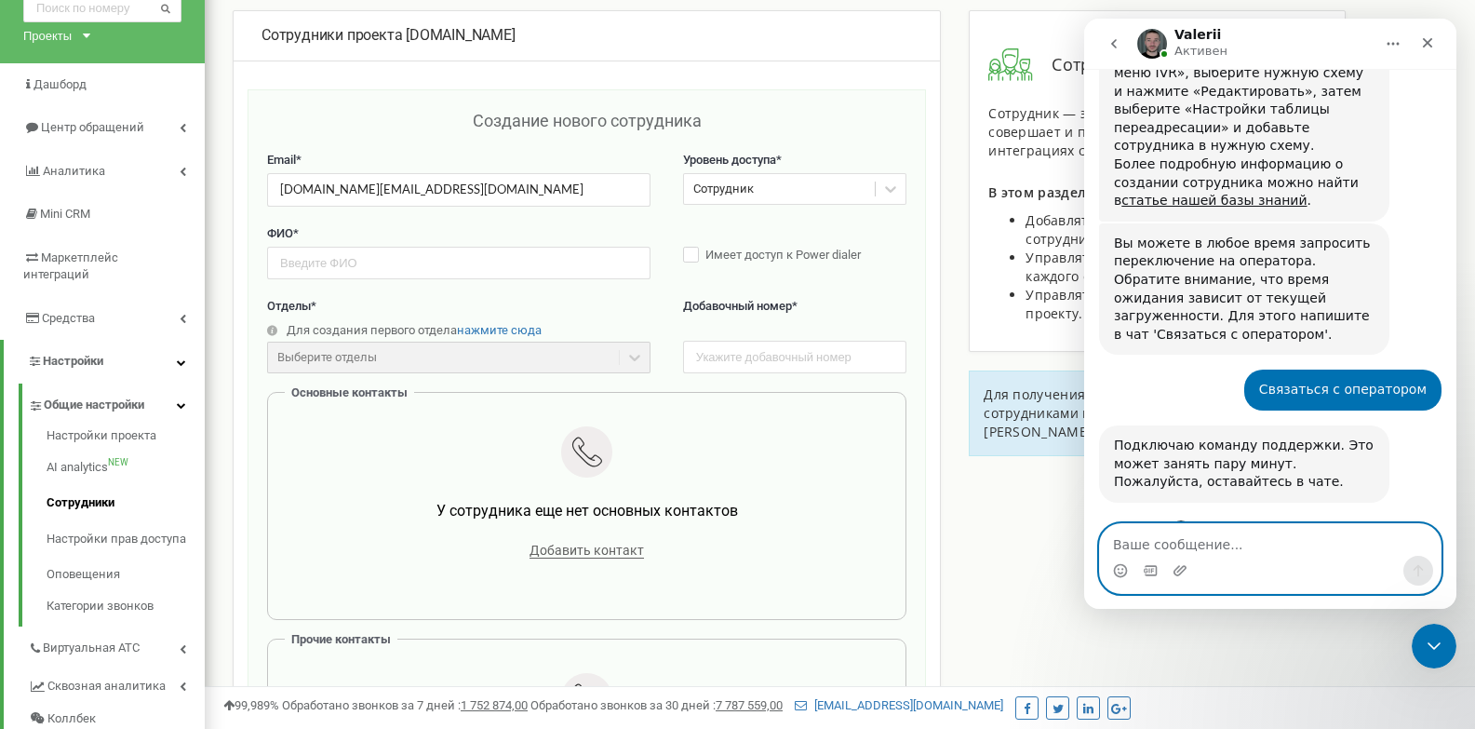
scroll to position [2014, 0]
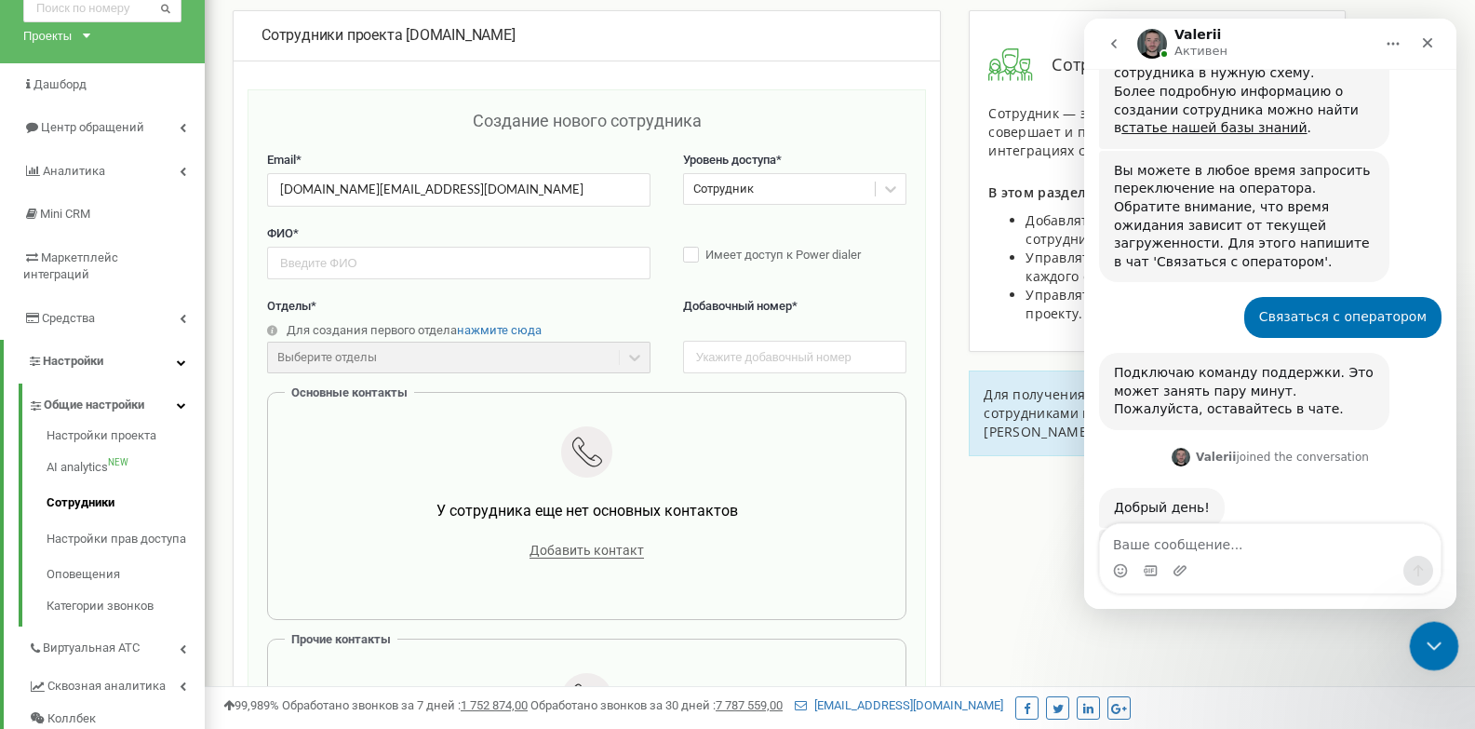
click at [1440, 638] on icon "Закрыть службу сообщений Intercom" at bounding box center [1431, 643] width 22 height 22
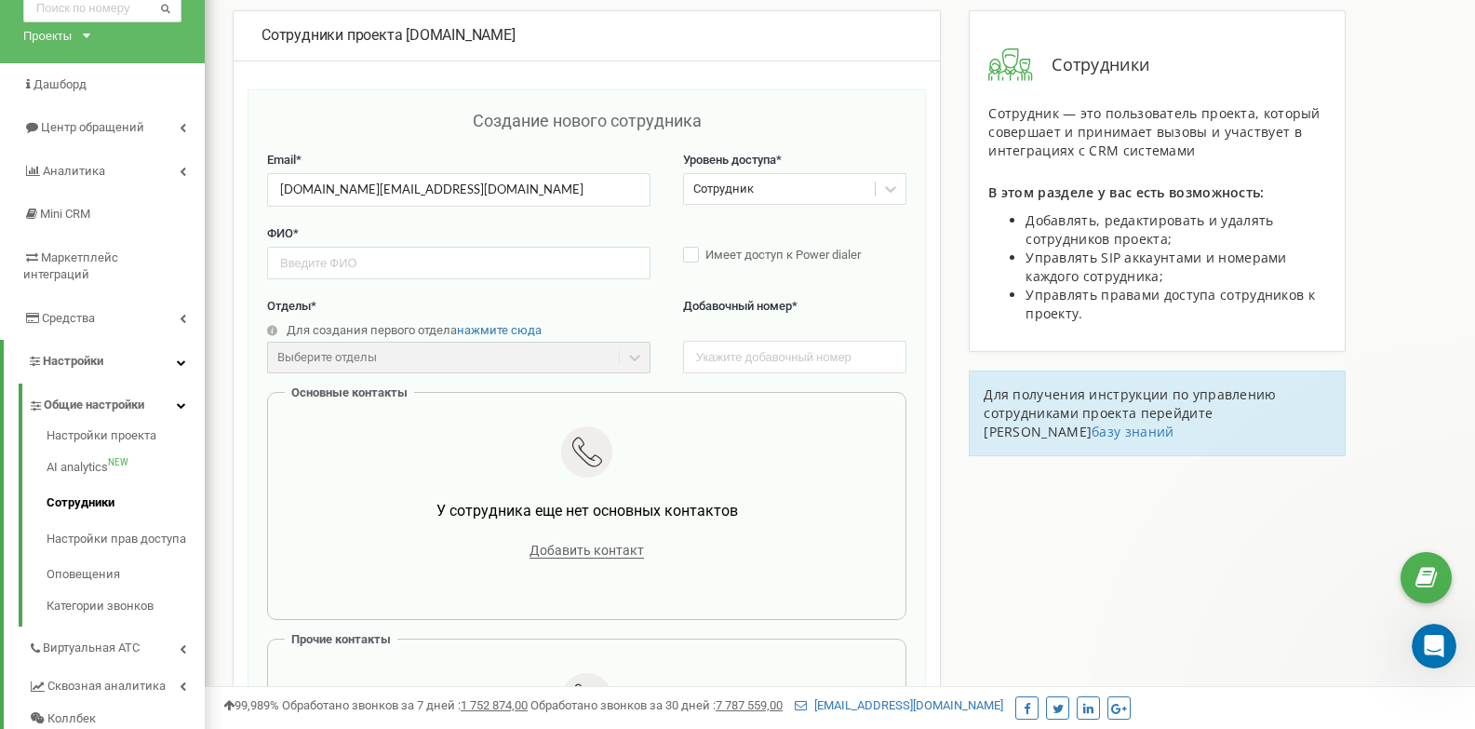
scroll to position [1995, 0]
click at [731, 189] on div "Сотрудник" at bounding box center [723, 190] width 60 height 18
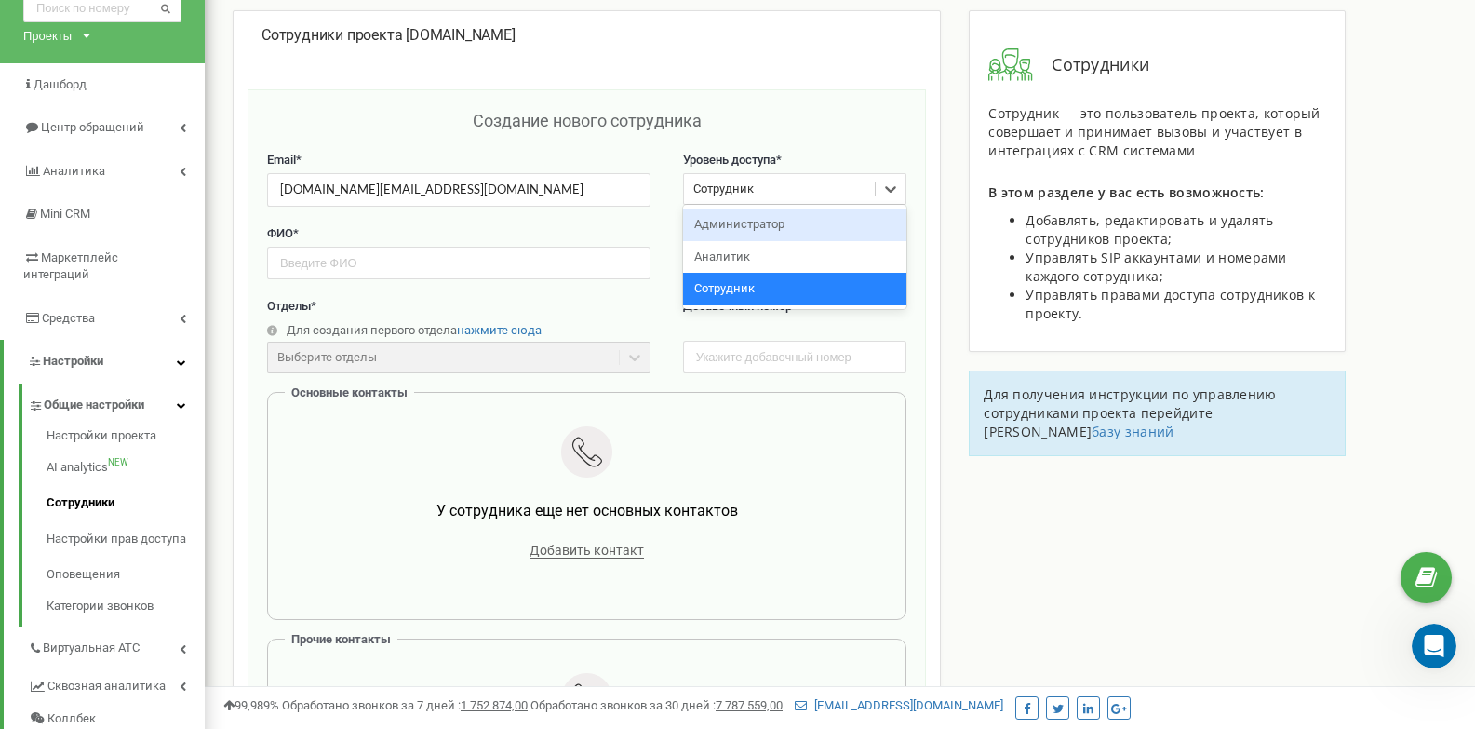
click at [752, 232] on div "Администратор" at bounding box center [795, 224] width 224 height 33
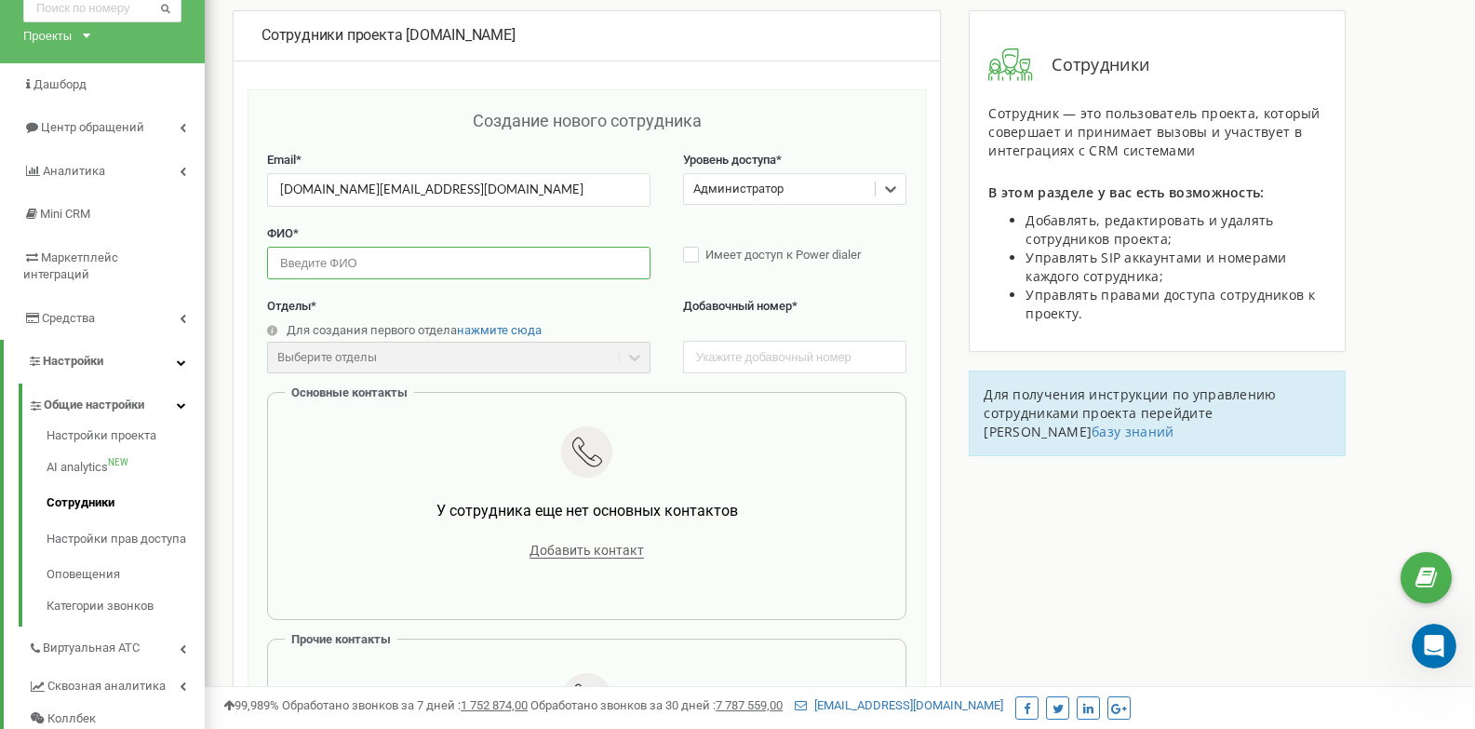
click at [437, 267] on input "text" at bounding box center [458, 263] width 383 height 33
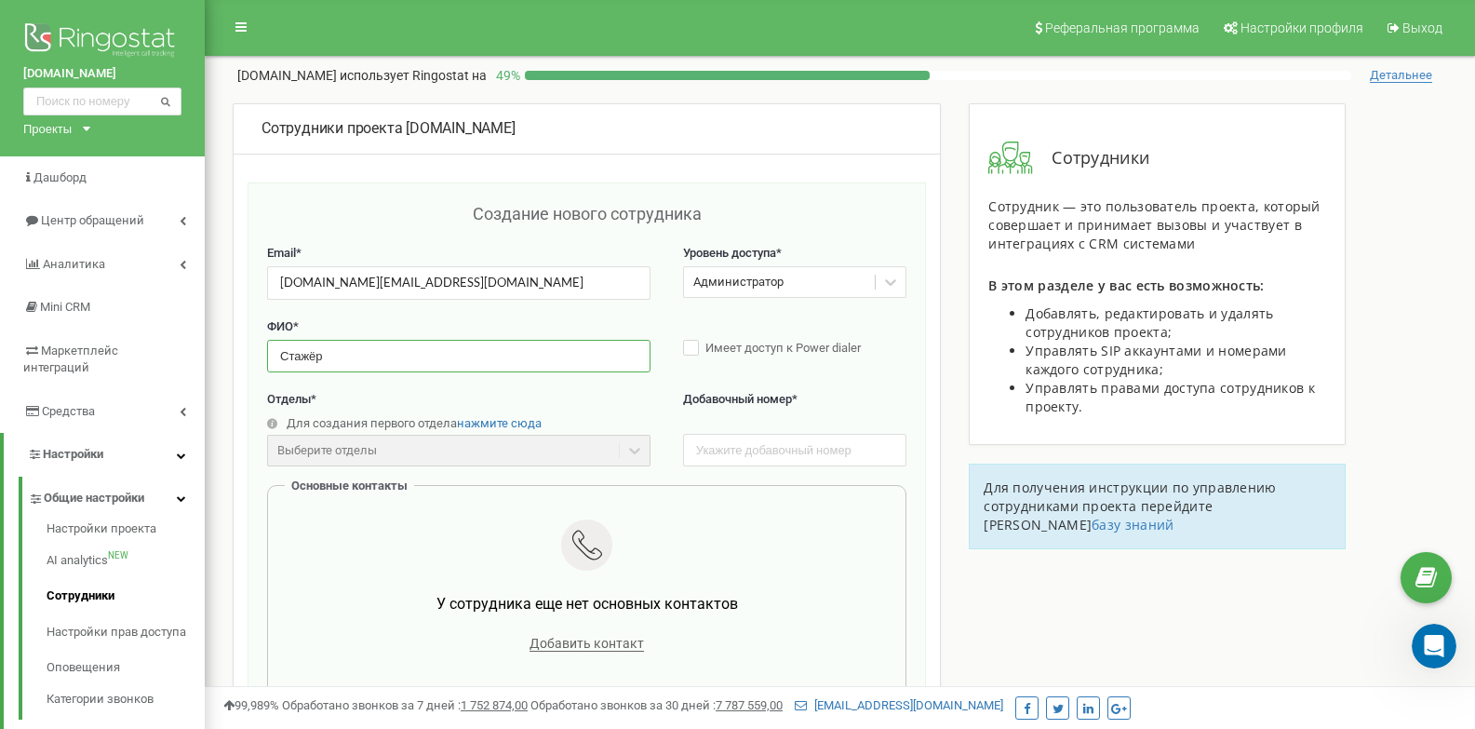
scroll to position [186, 0]
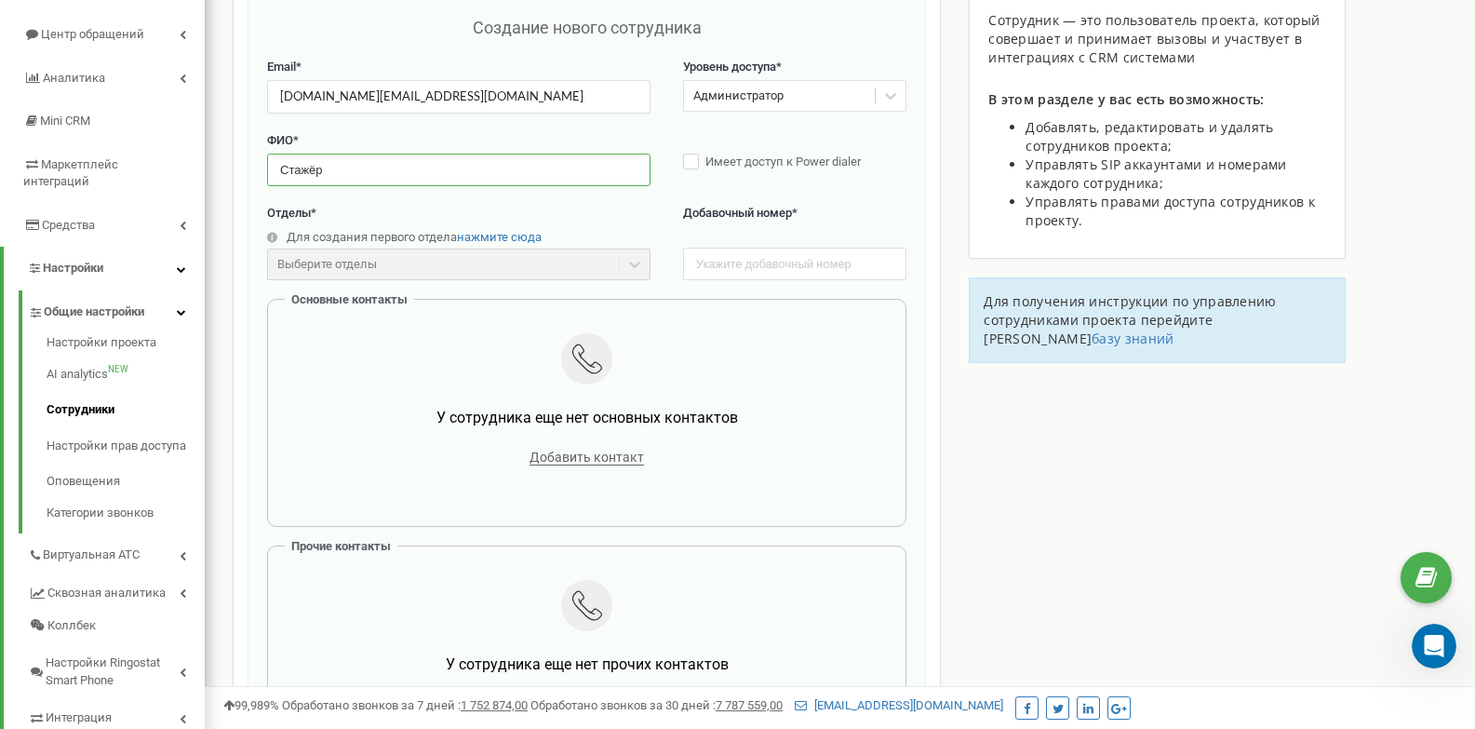
type input "Стажёр"
click at [721, 273] on input "text" at bounding box center [795, 264] width 224 height 33
click at [786, 266] on input "text" at bounding box center [795, 264] width 224 height 33
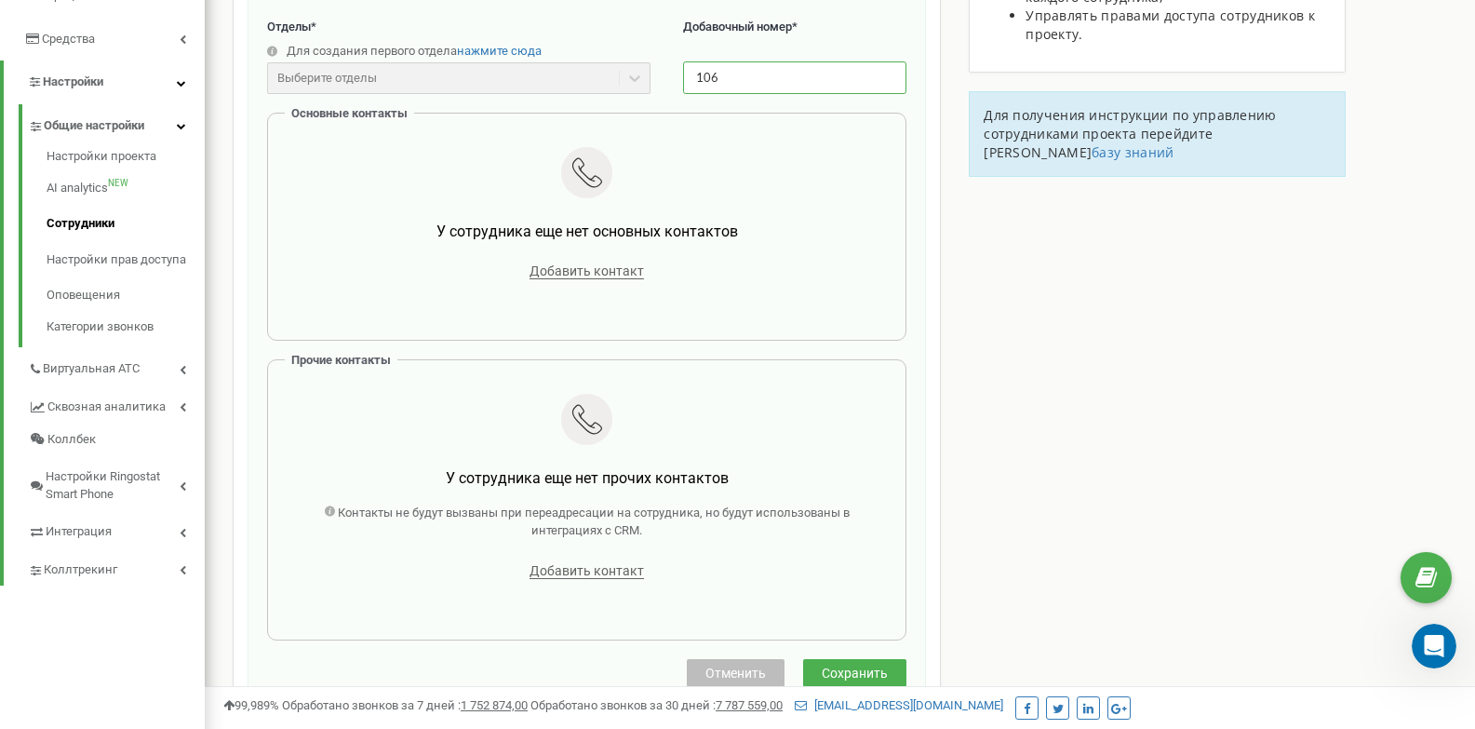
scroll to position [186, 0]
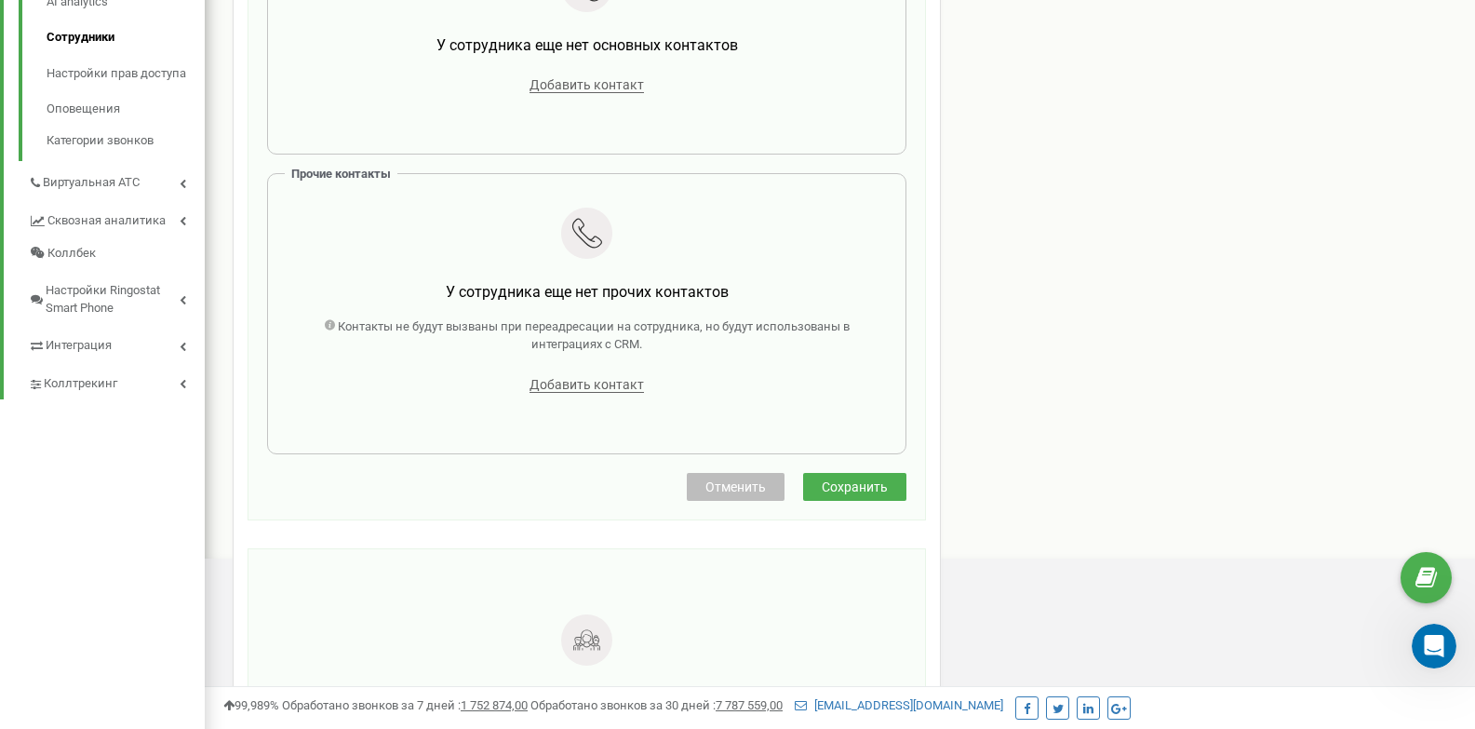
type input "106"
click at [860, 487] on span "Сохранить" at bounding box center [855, 486] width 66 height 15
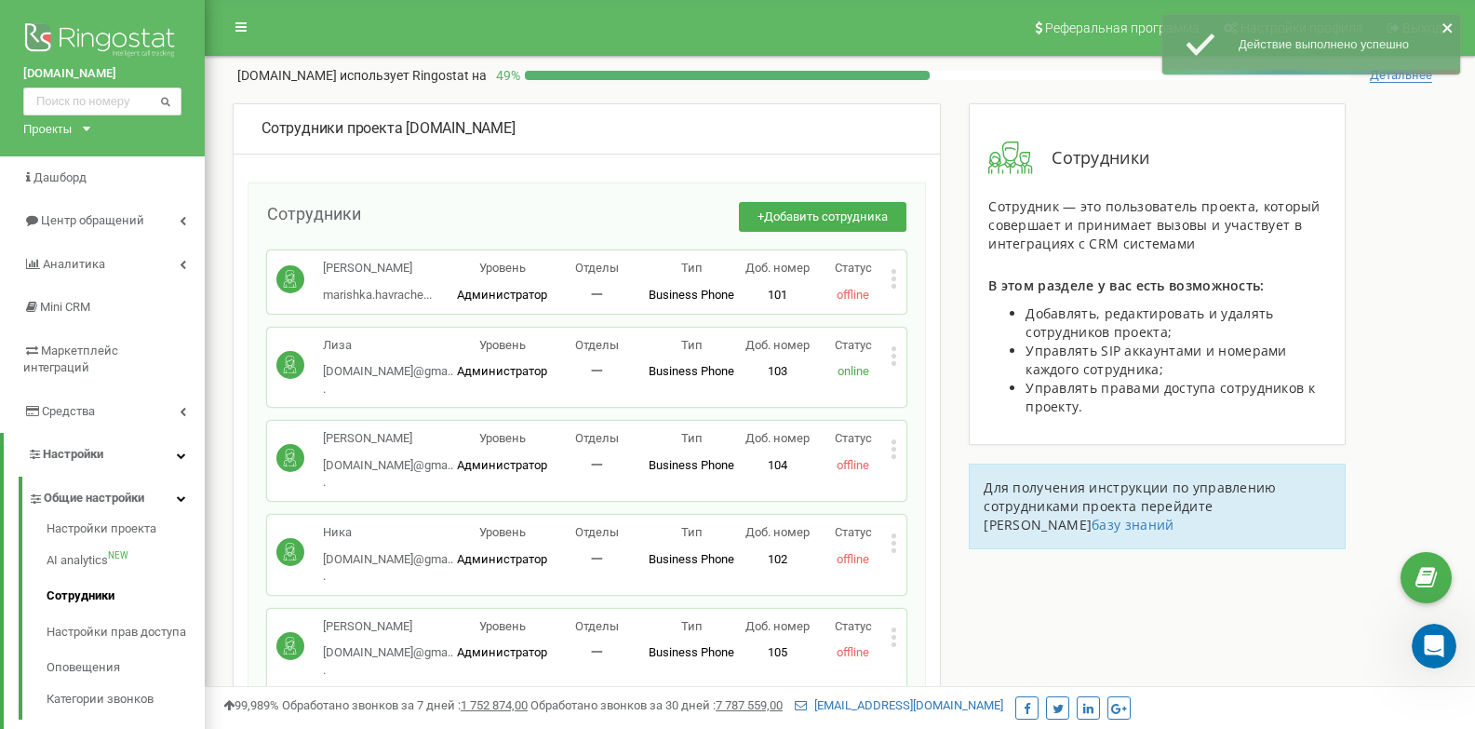
scroll to position [93, 0]
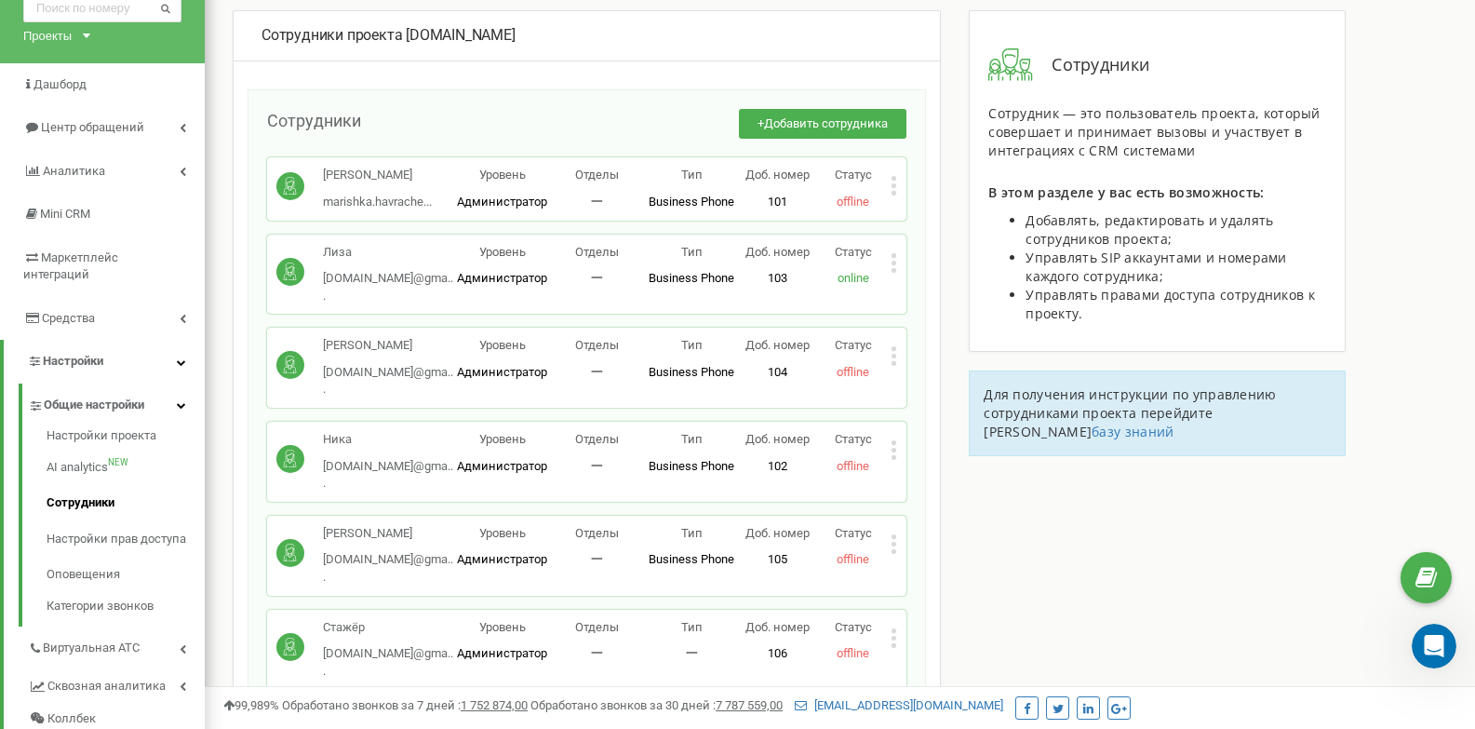
click at [892, 635] on icon at bounding box center [894, 637] width 5 height 5
click at [924, 662] on span "Редактировать" at bounding box center [964, 668] width 95 height 12
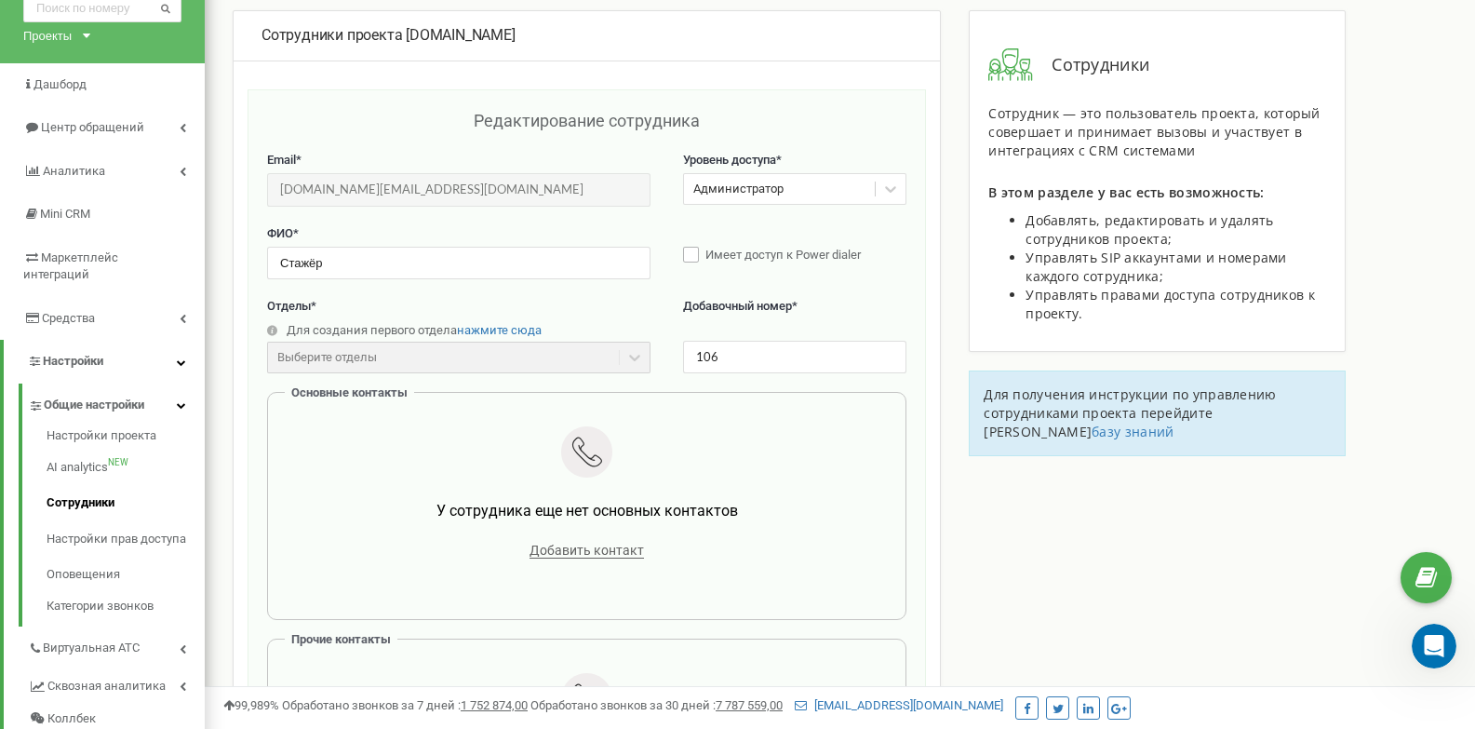
click at [691, 256] on label "Имеет доступ к Power dialer" at bounding box center [795, 256] width 224 height 19
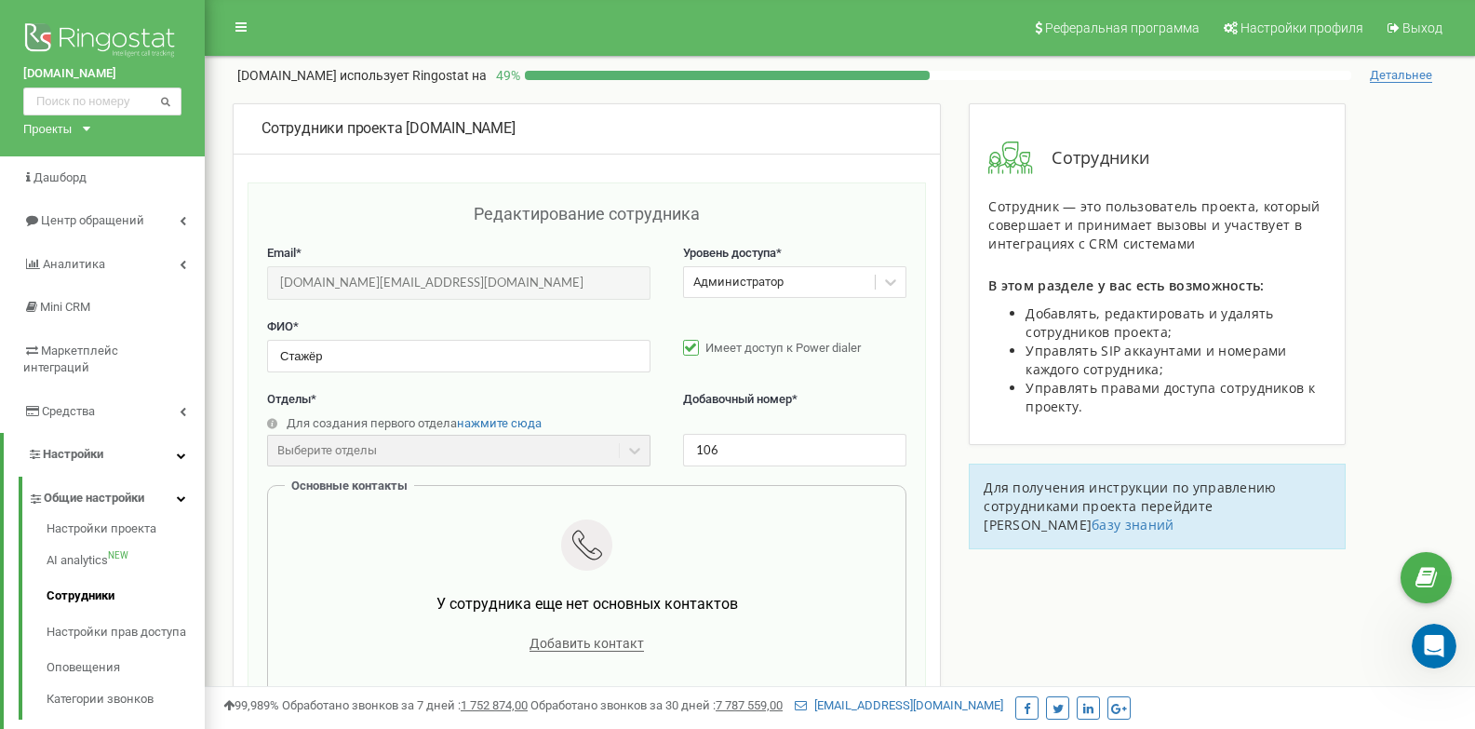
click at [690, 349] on label "Имеет доступ к Power dialer" at bounding box center [795, 349] width 224 height 19
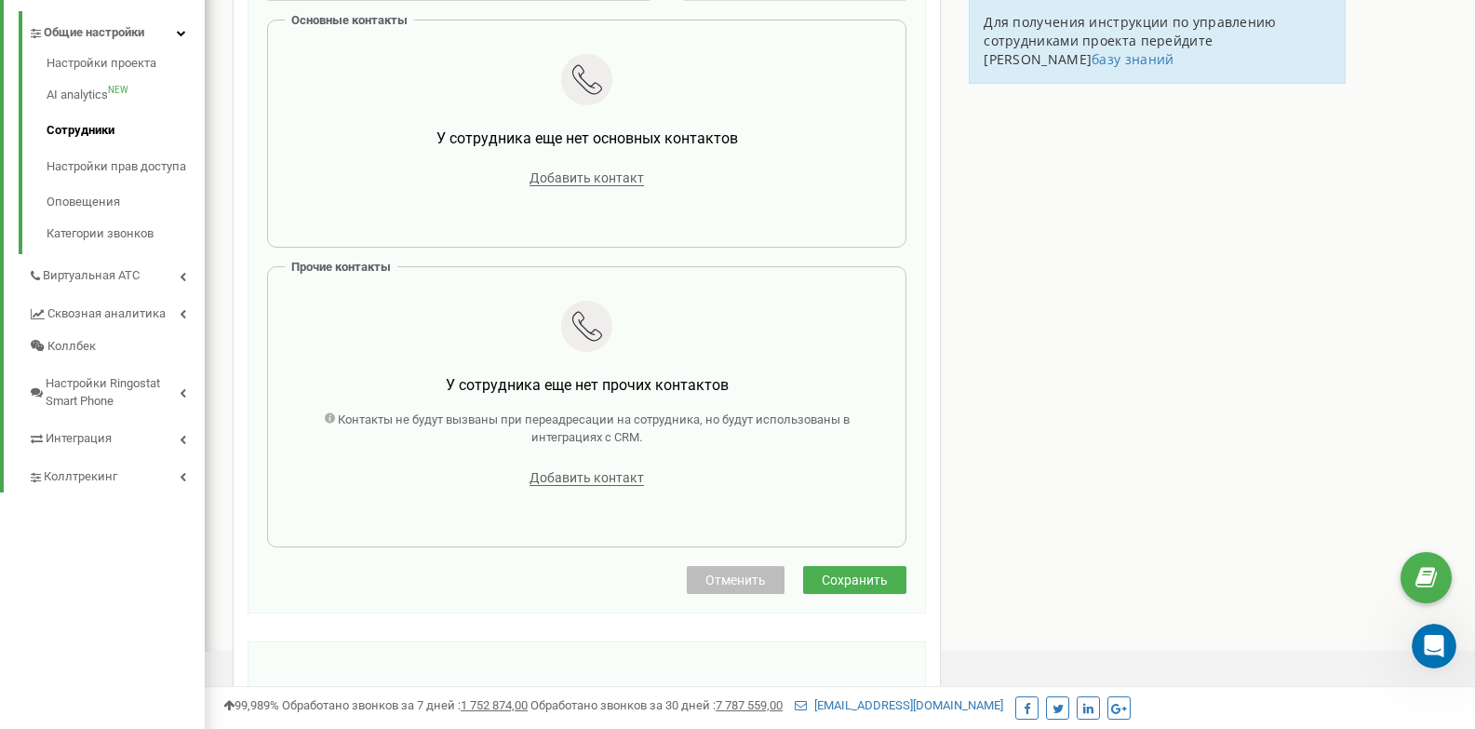
scroll to position [745, 0]
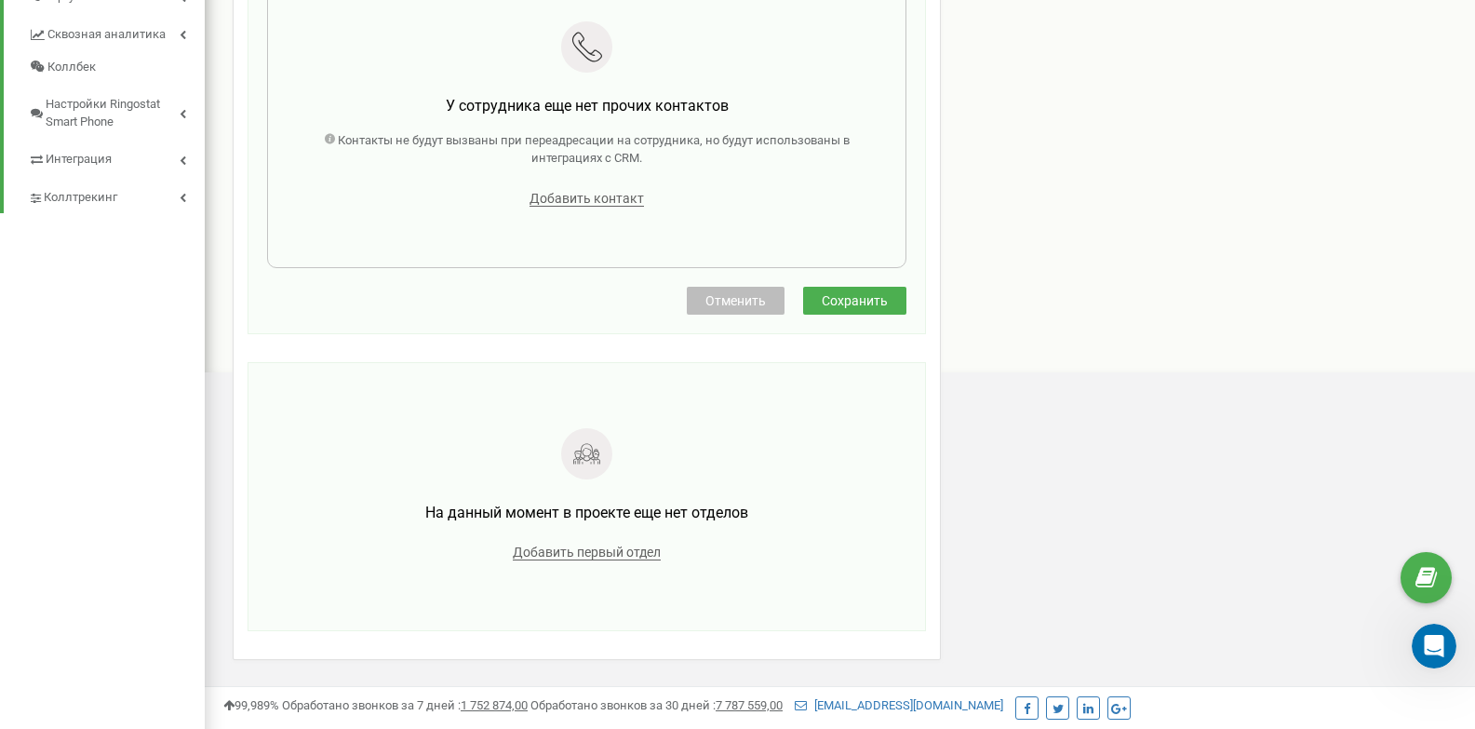
click at [861, 301] on span "Сохранить" at bounding box center [855, 300] width 66 height 15
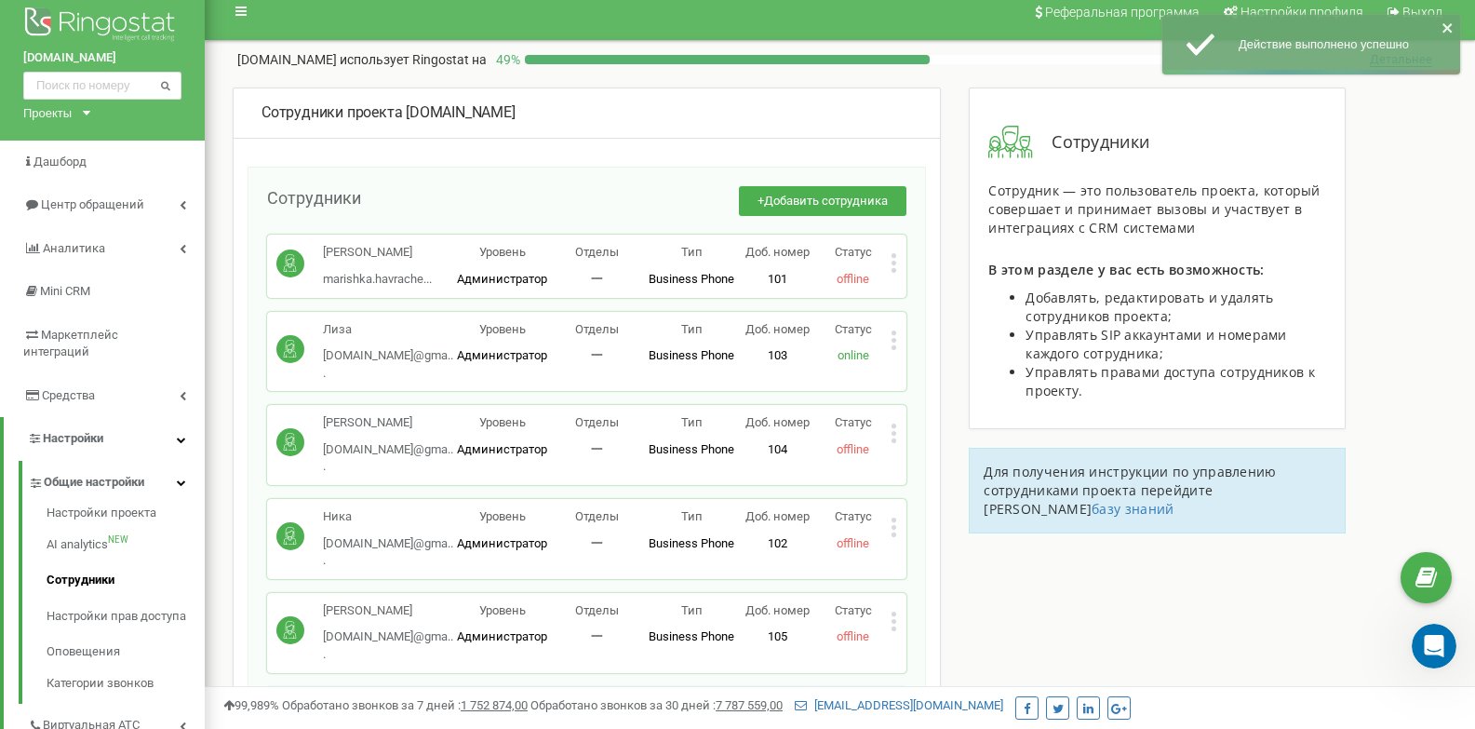
scroll to position [202, 0]
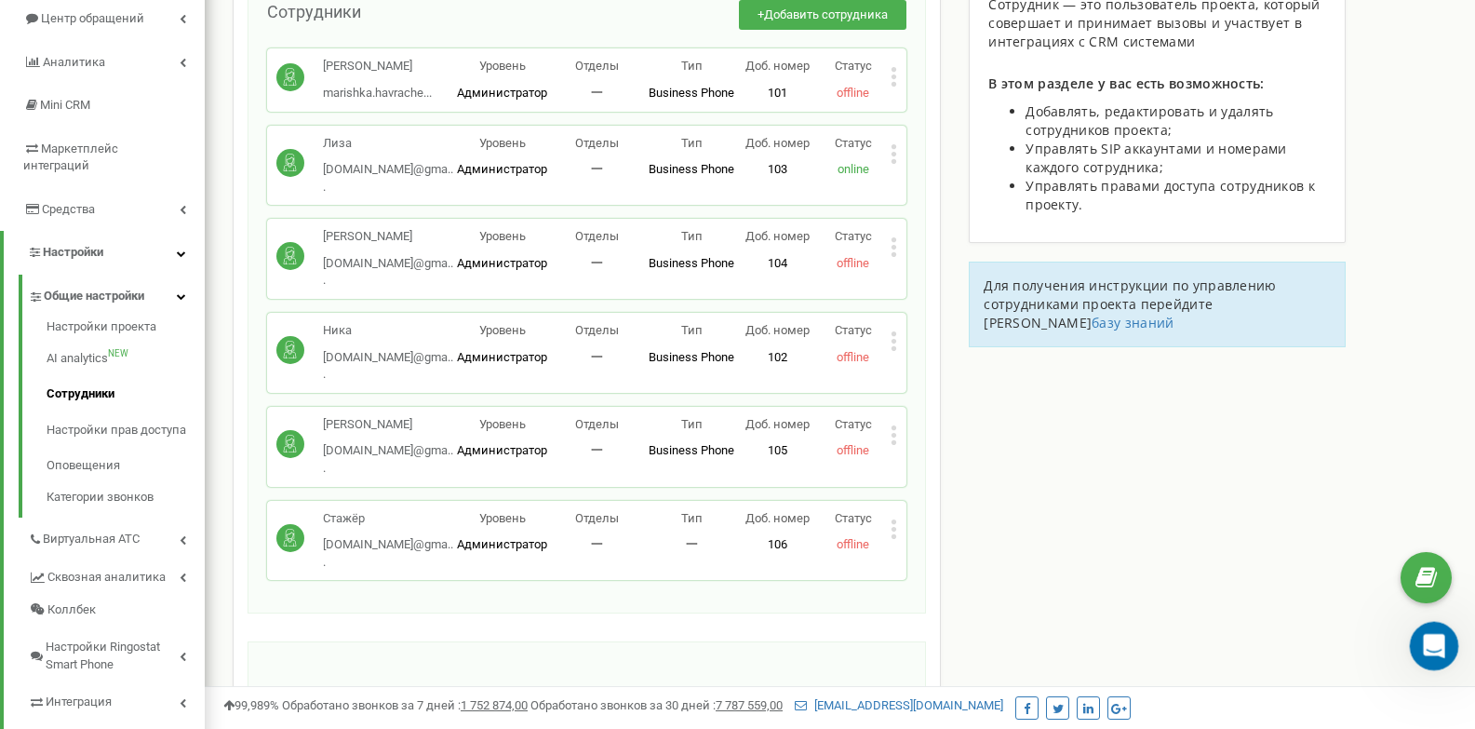
click at [1434, 640] on icon "Открыть службу сообщений Intercom" at bounding box center [1431, 643] width 31 height 31
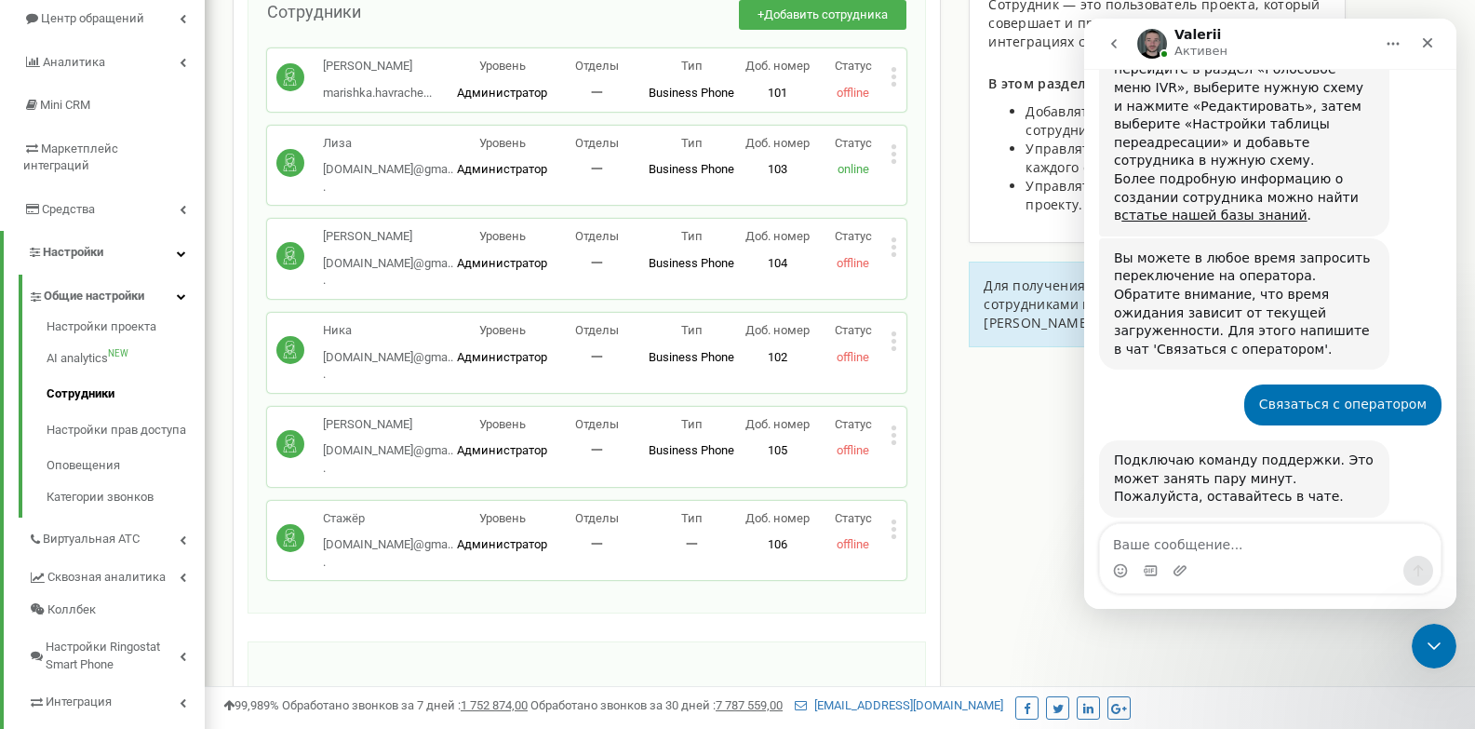
scroll to position [2148, 0]
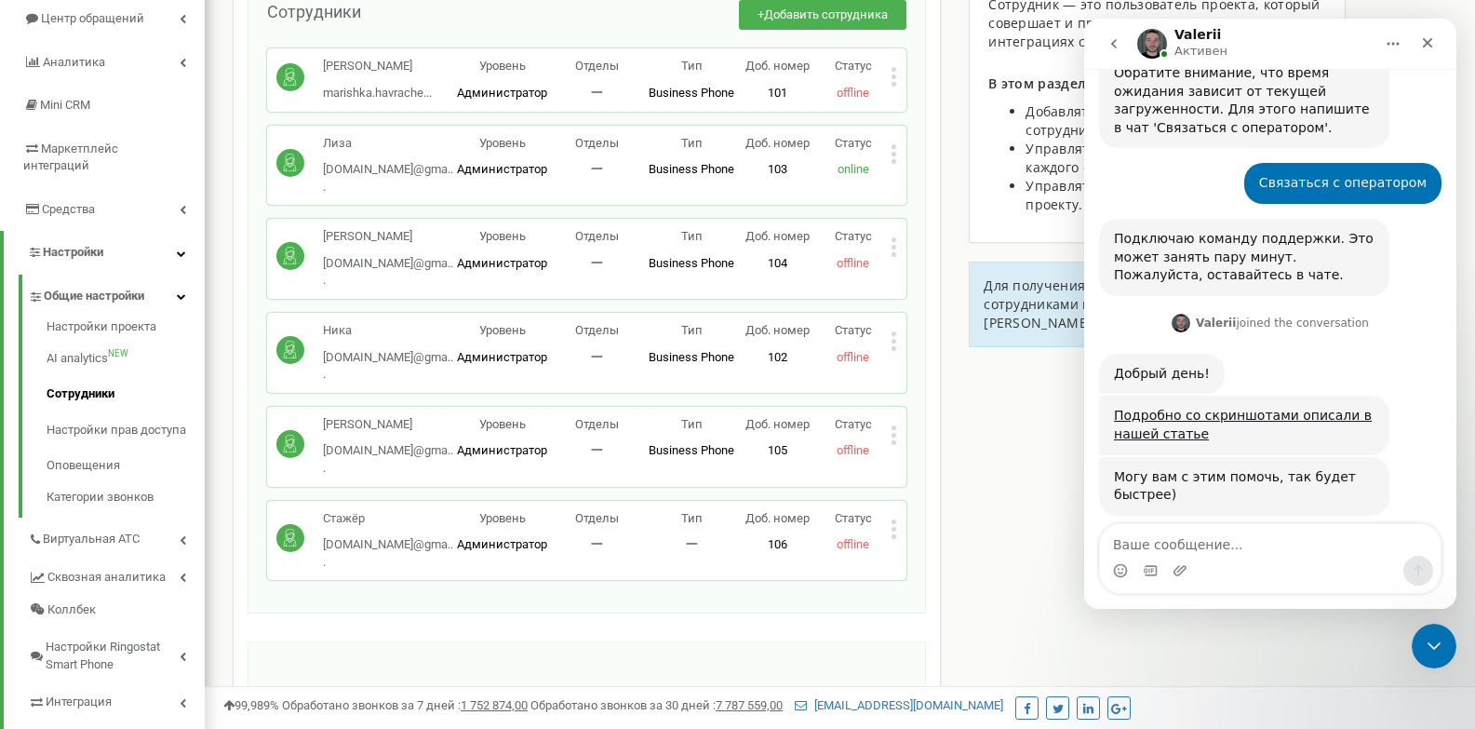
click at [1204, 539] on textarea "Ваше сообщение..." at bounding box center [1270, 540] width 341 height 32
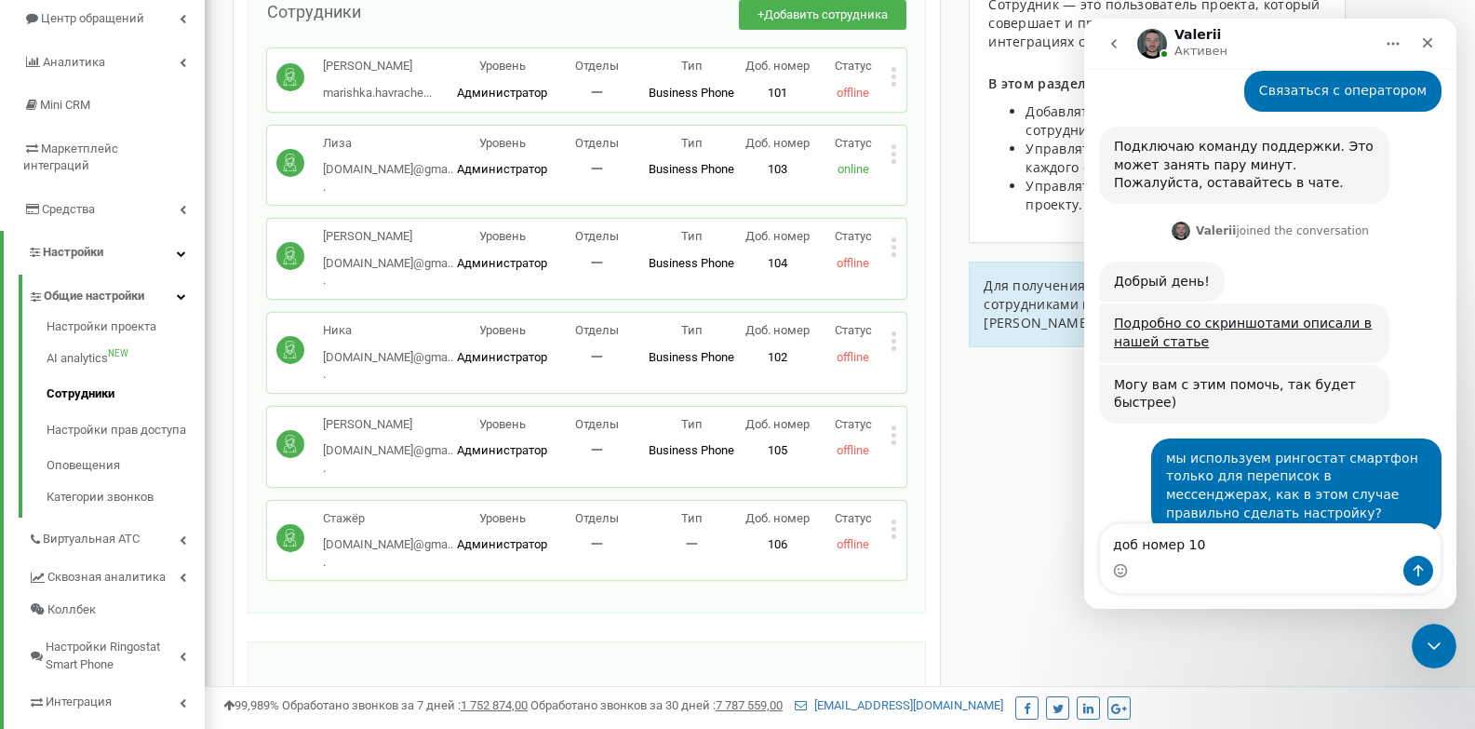
type textarea "доб номер 106"
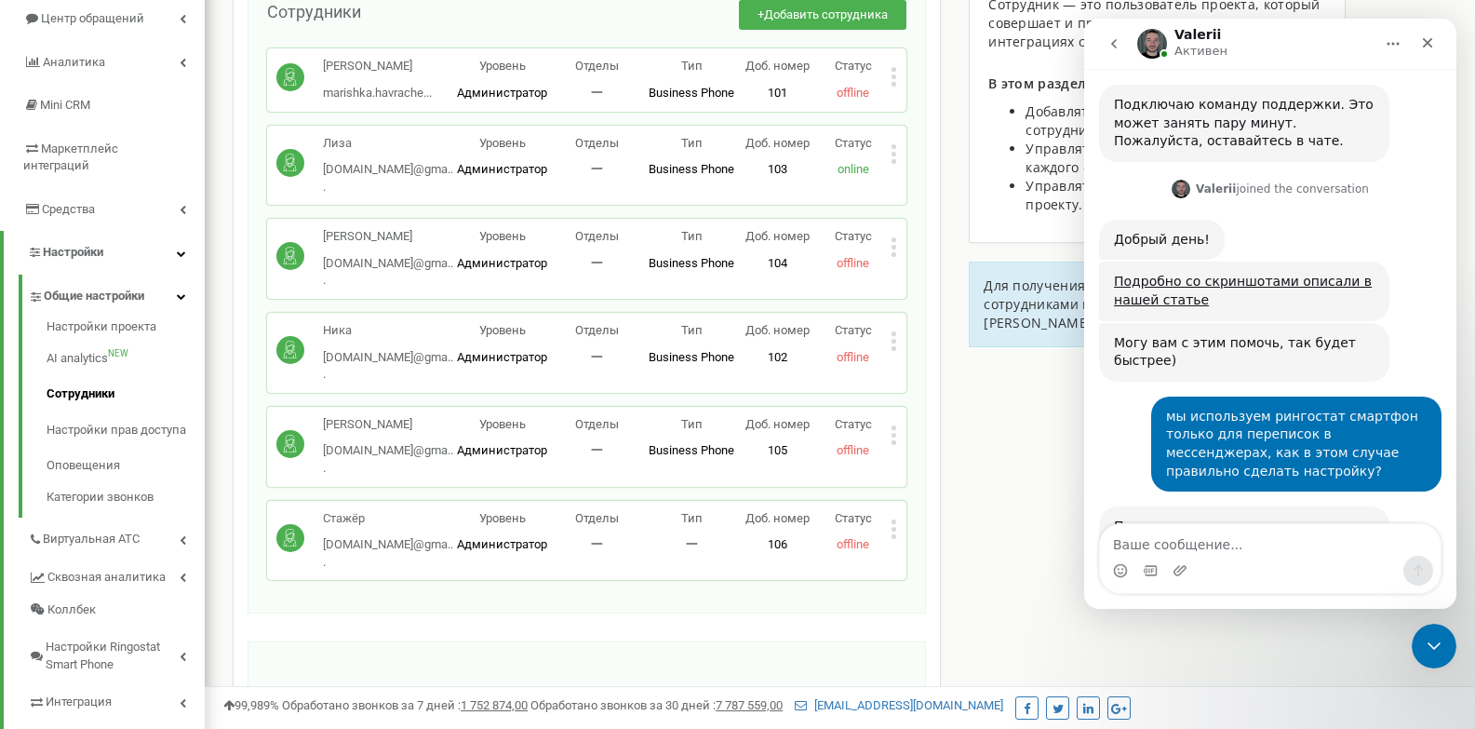
scroll to position [2003, 0]
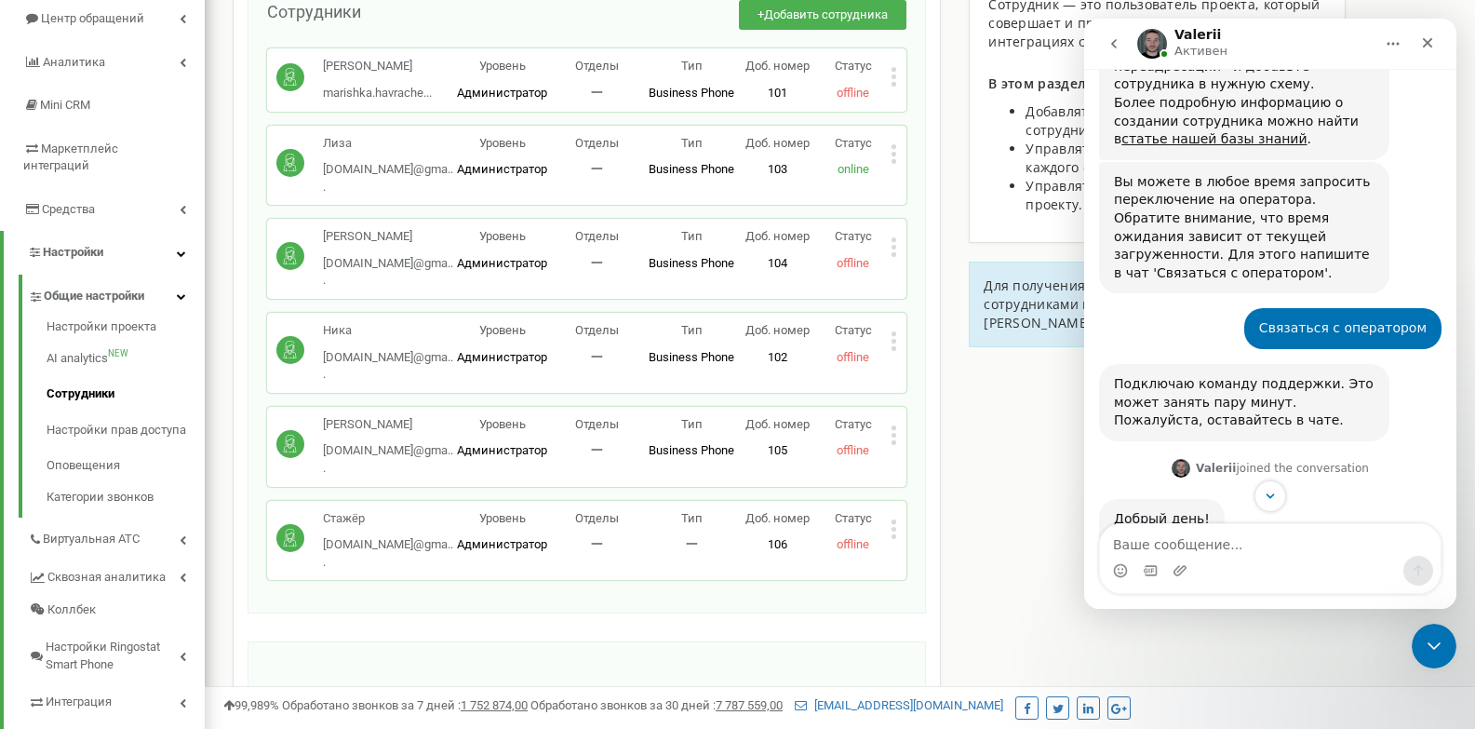
click at [1148, 553] on link "Подробно со скриншотами описали в нашей статье" at bounding box center [1243, 570] width 258 height 34
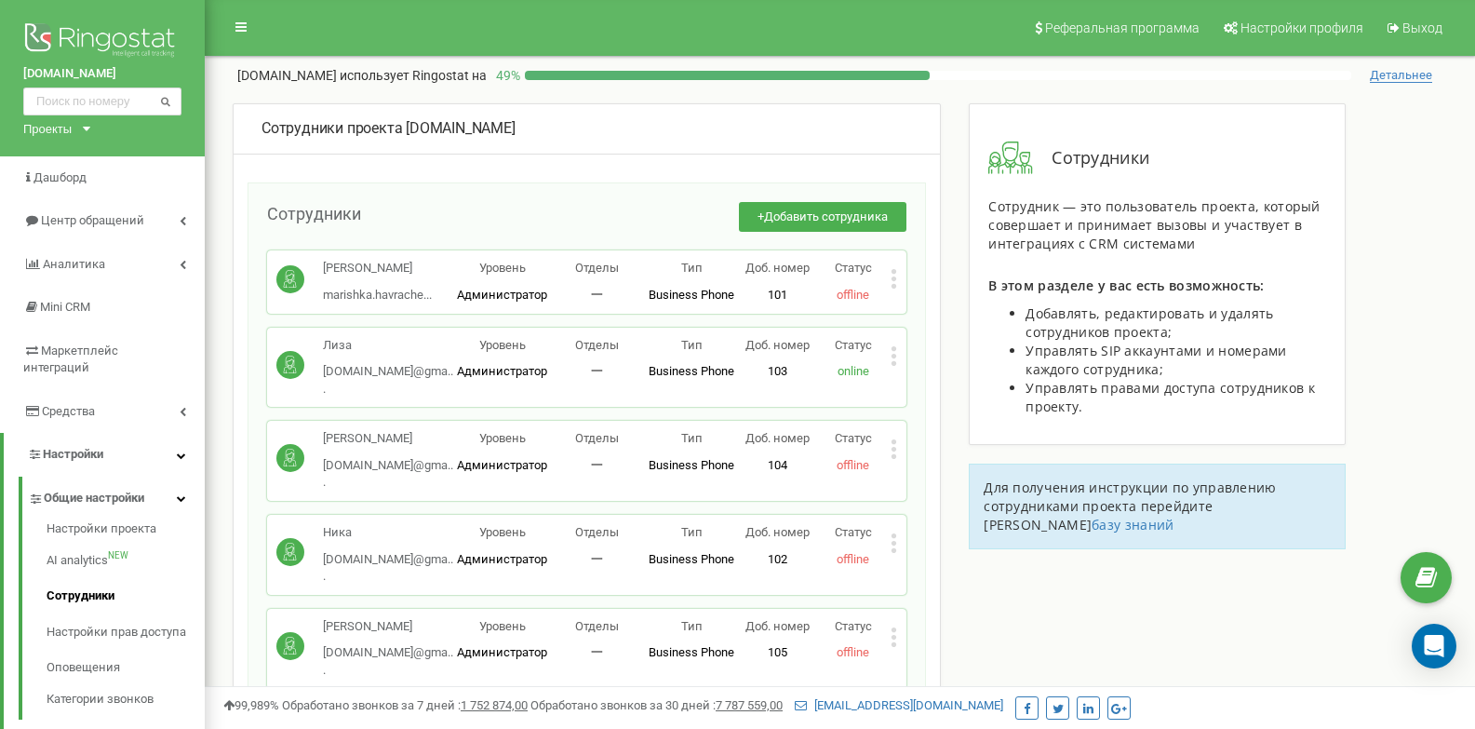
scroll to position [93, 0]
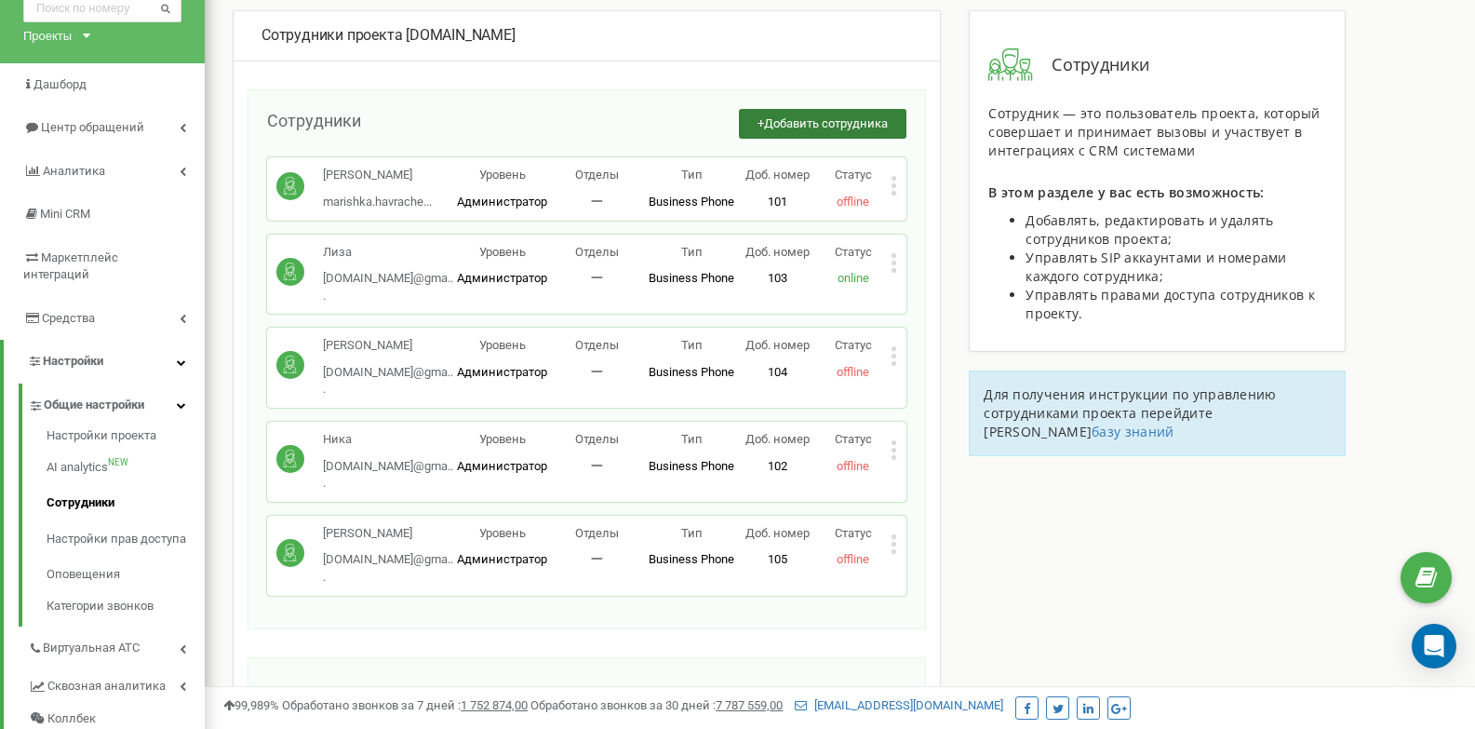
click at [751, 113] on button "+ Добавить сотрудника" at bounding box center [823, 124] width 168 height 31
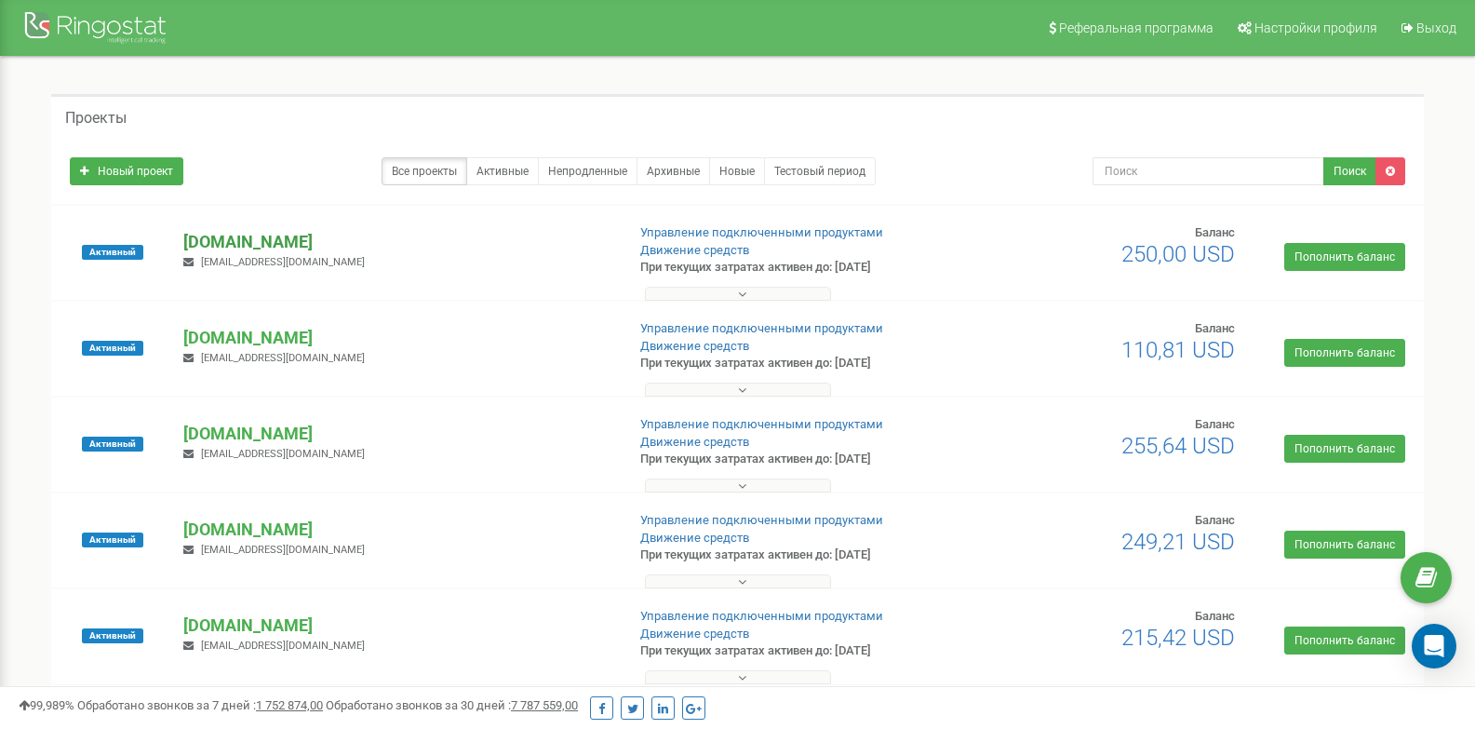
click at [248, 235] on p "[DOMAIN_NAME]" at bounding box center [396, 242] width 426 height 24
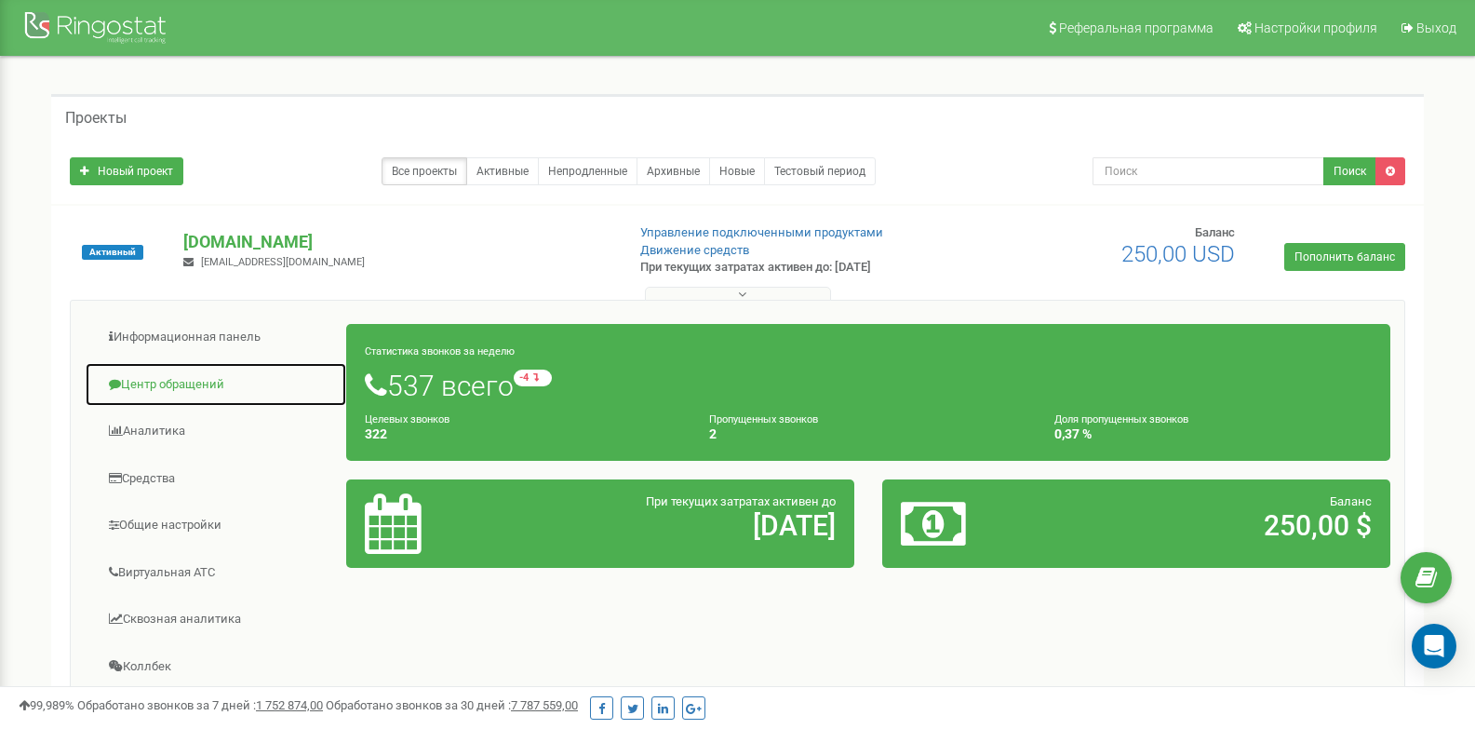
click at [198, 375] on link "Центр обращений" at bounding box center [216, 385] width 262 height 46
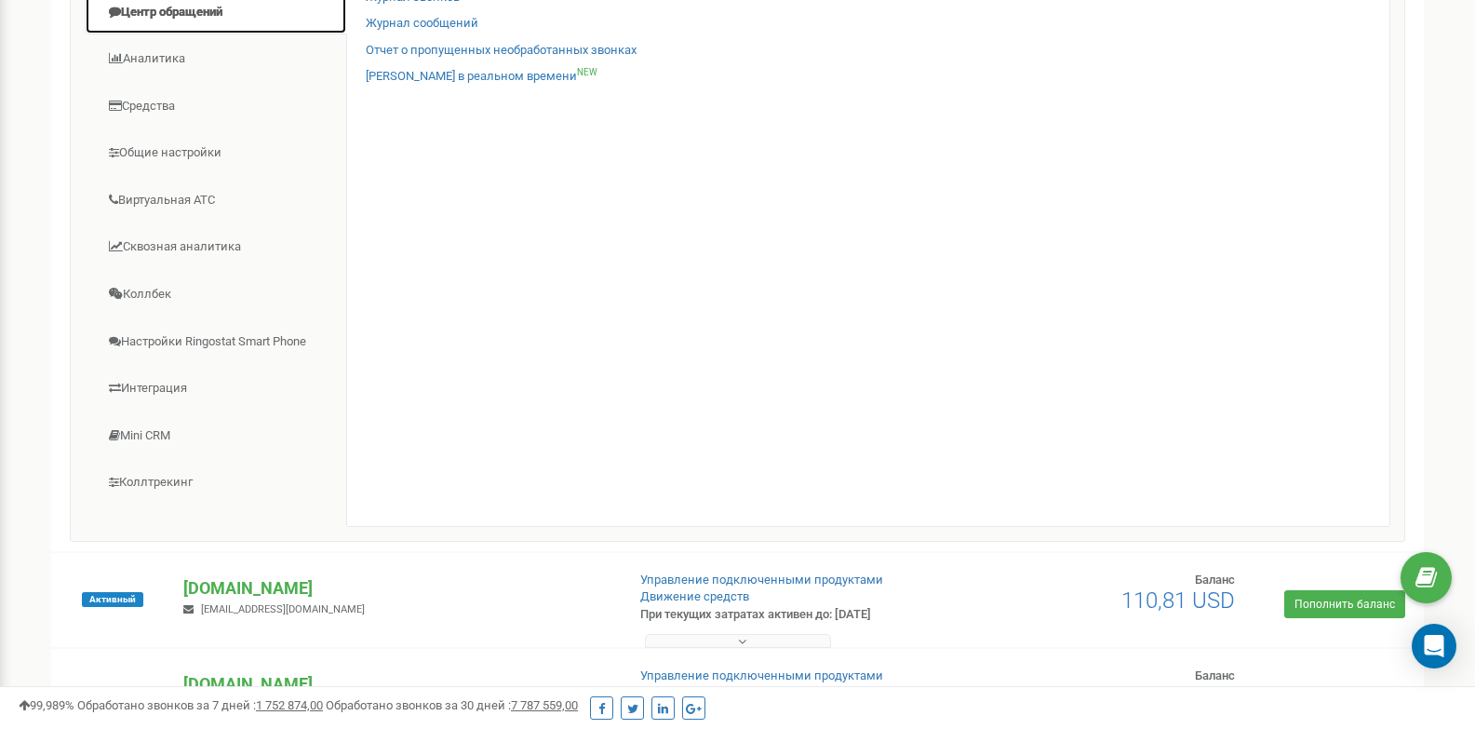
scroll to position [279, 0]
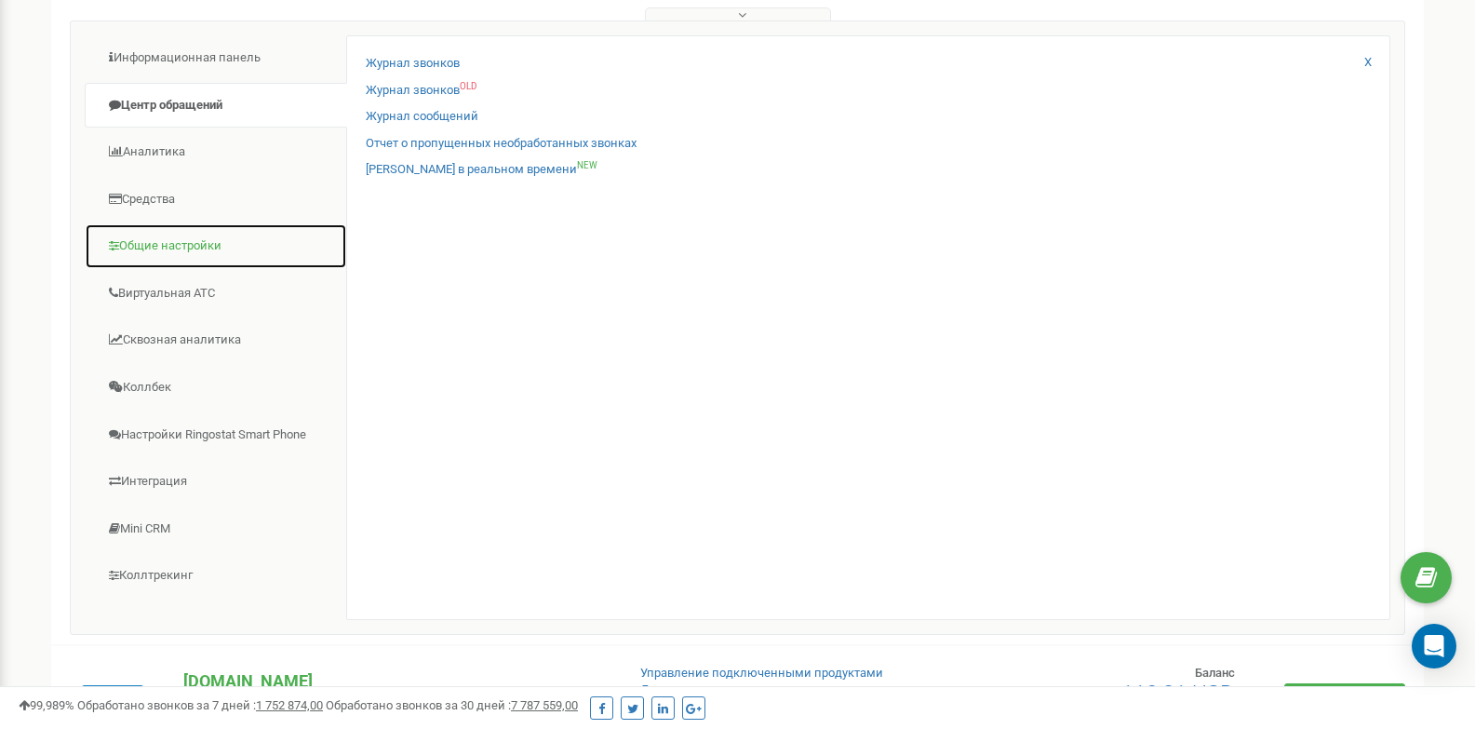
click at [179, 240] on link "Общие настройки" at bounding box center [216, 246] width 262 height 46
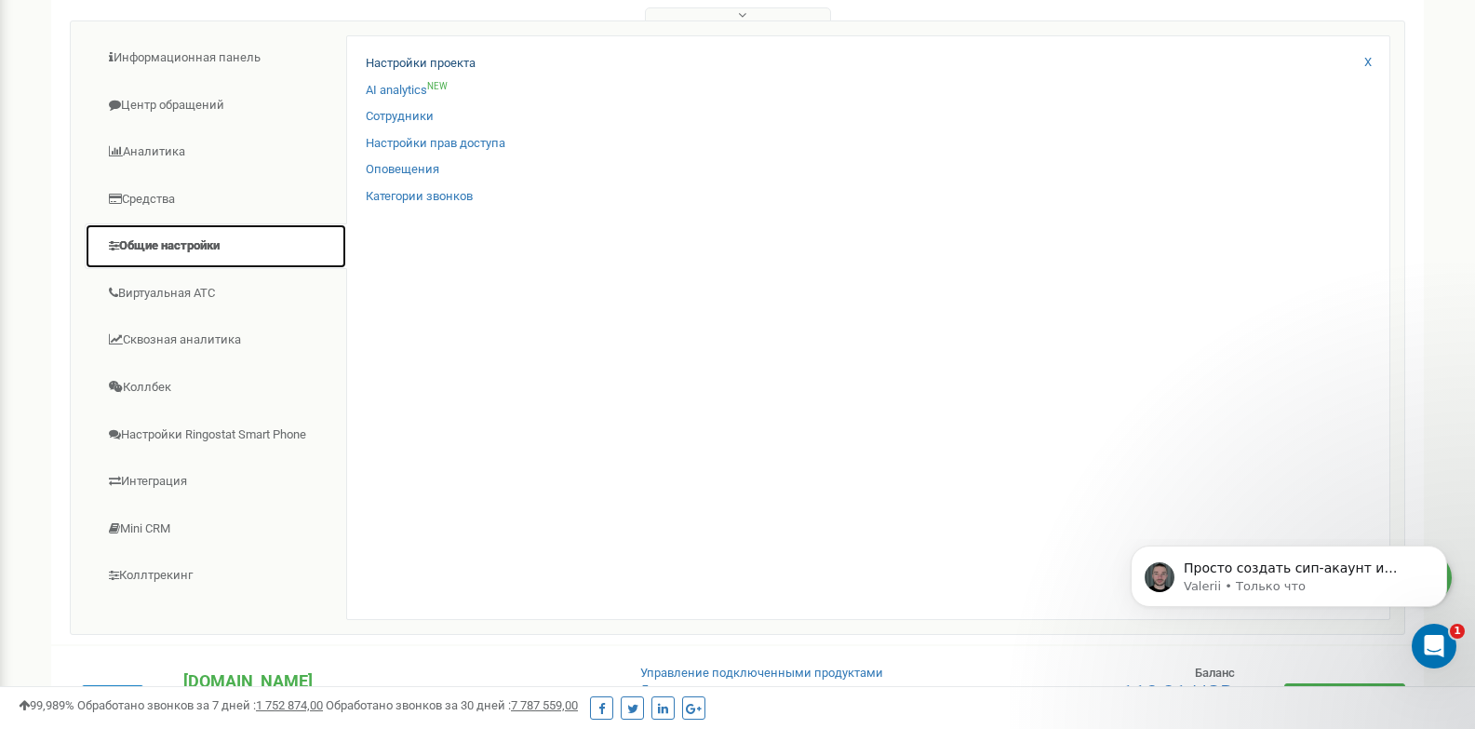
scroll to position [0, 0]
click at [1188, 578] on p "Valerii • Только что" at bounding box center [1304, 586] width 240 height 17
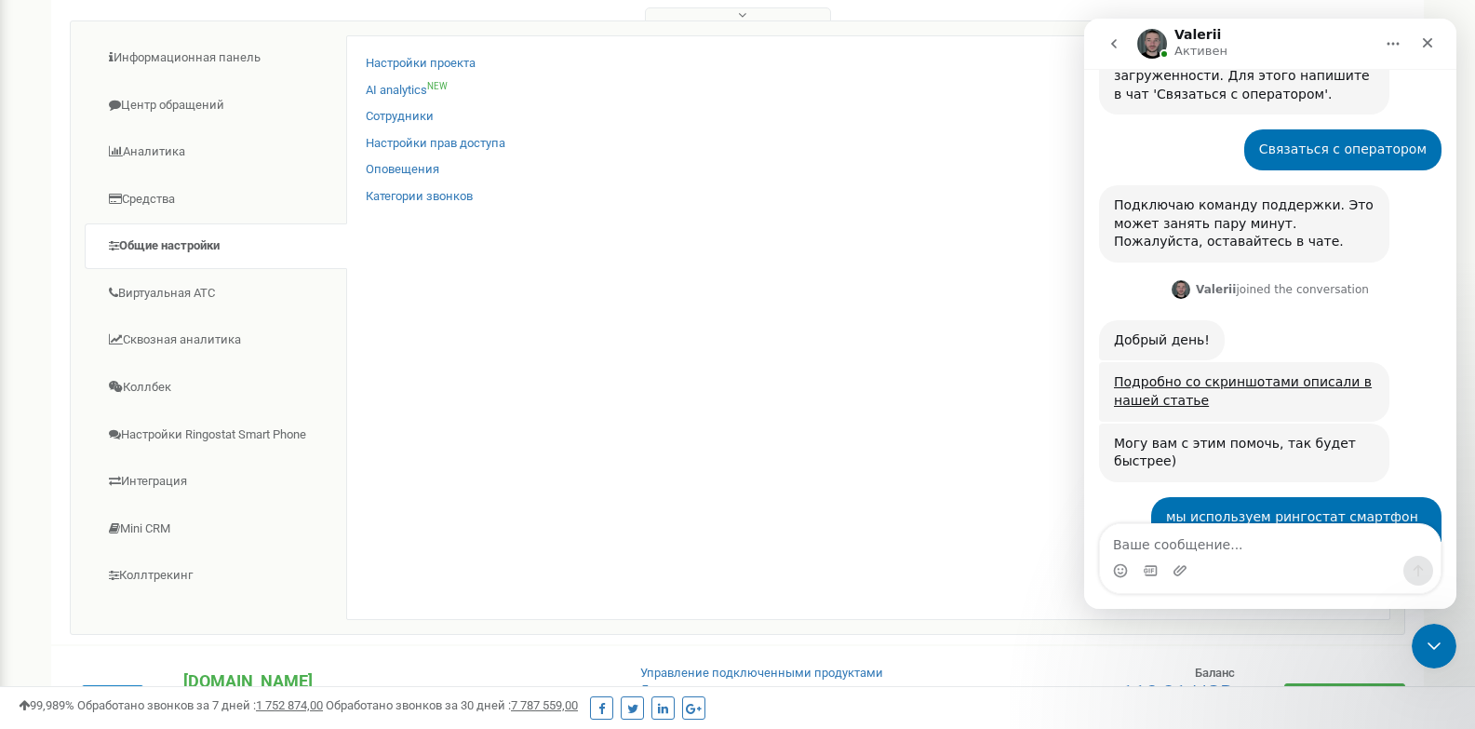
scroll to position [2179, 0]
click at [394, 125] on link "Сотрудники" at bounding box center [400, 117] width 68 height 18
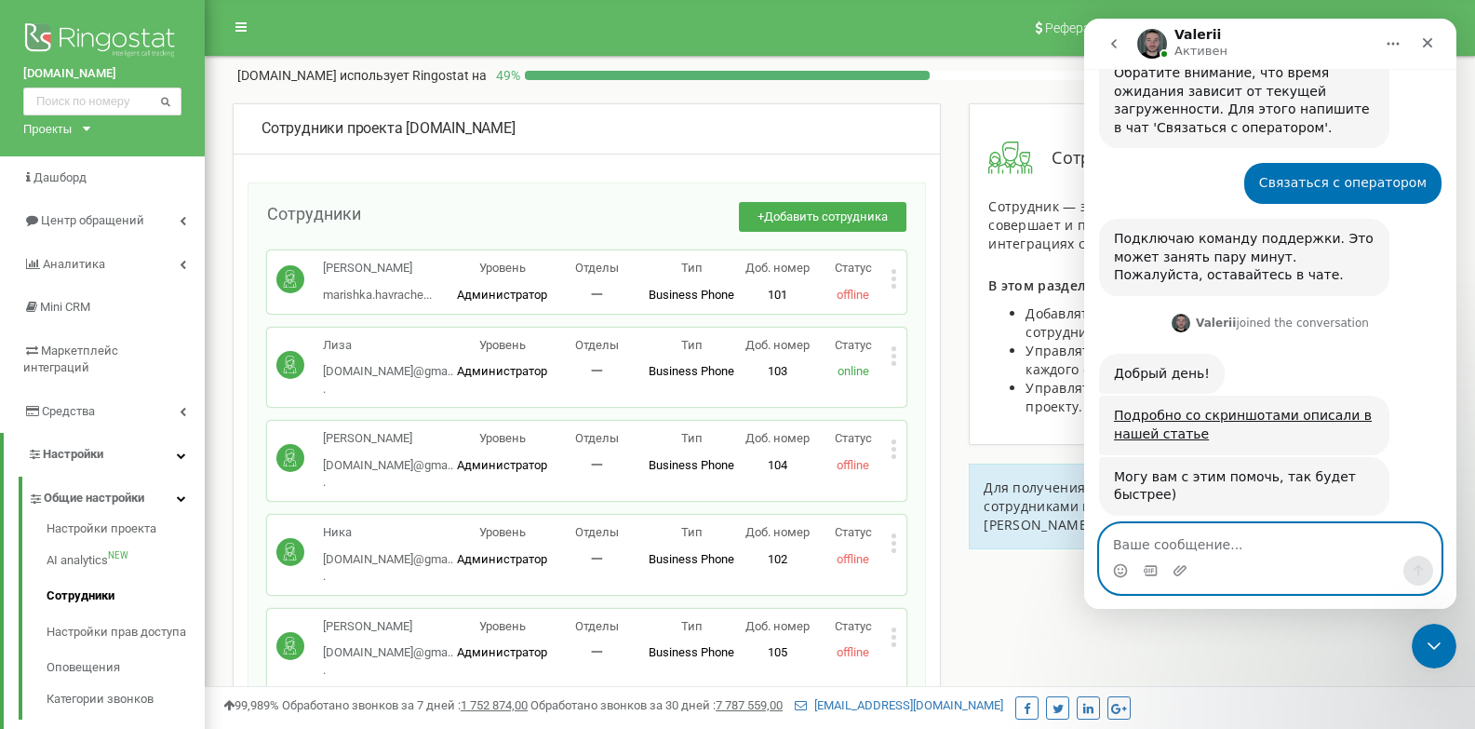
scroll to position [2282, 0]
